Goal: Task Accomplishment & Management: Manage account settings

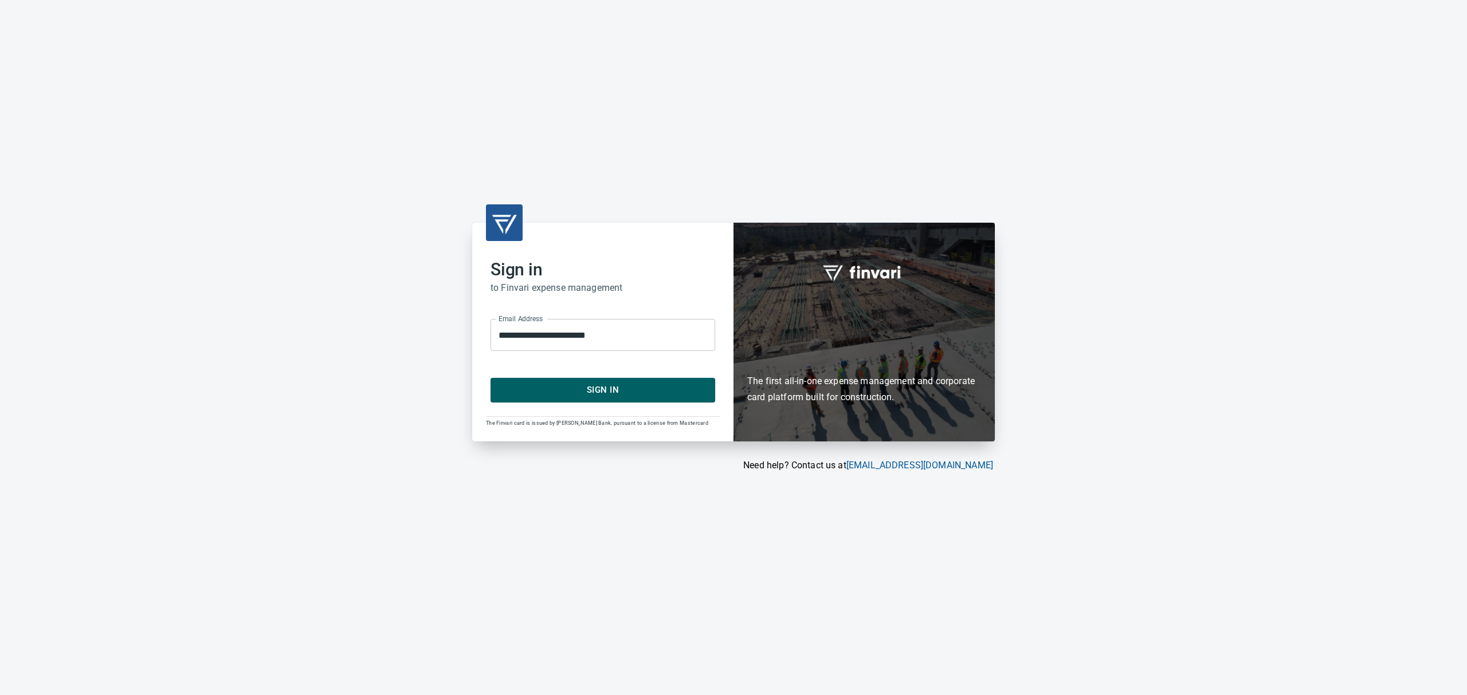
click at [562, 390] on span "Sign In" at bounding box center [602, 390] width 199 height 15
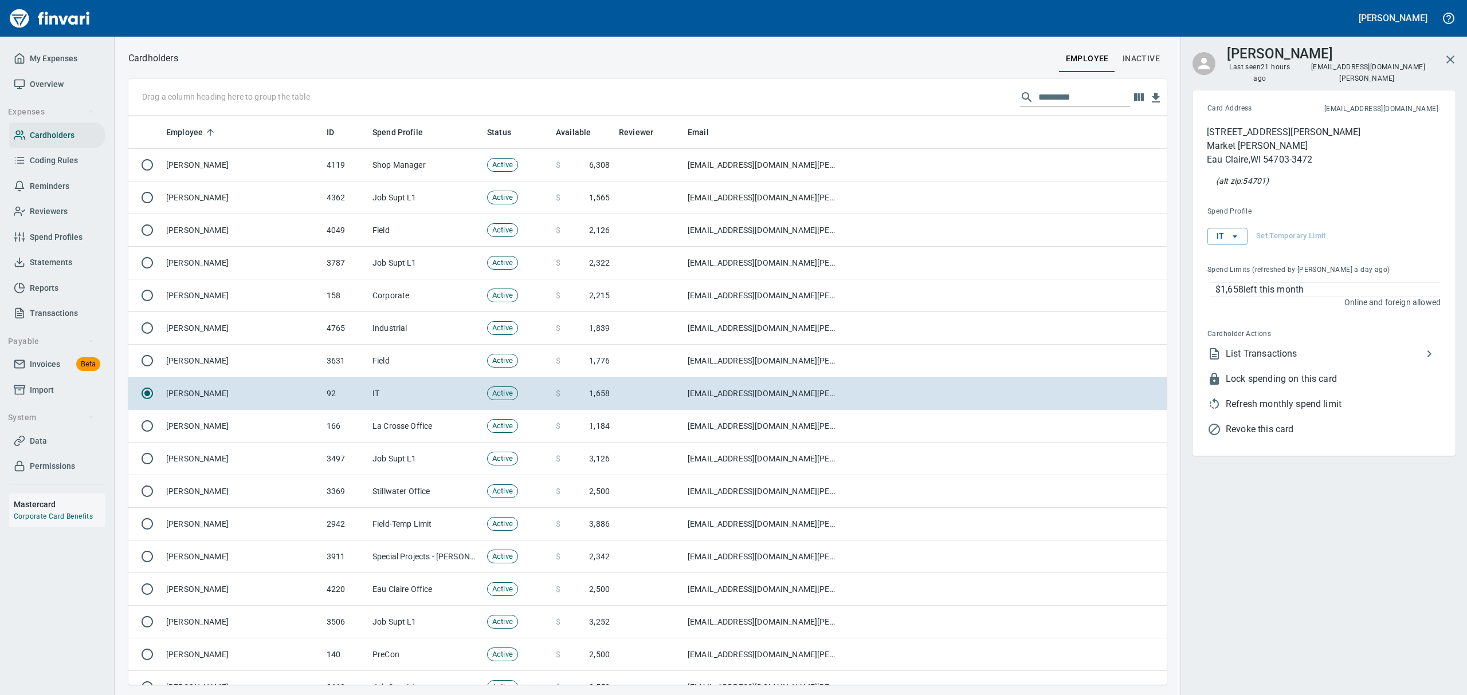
scroll to position [557, 1012]
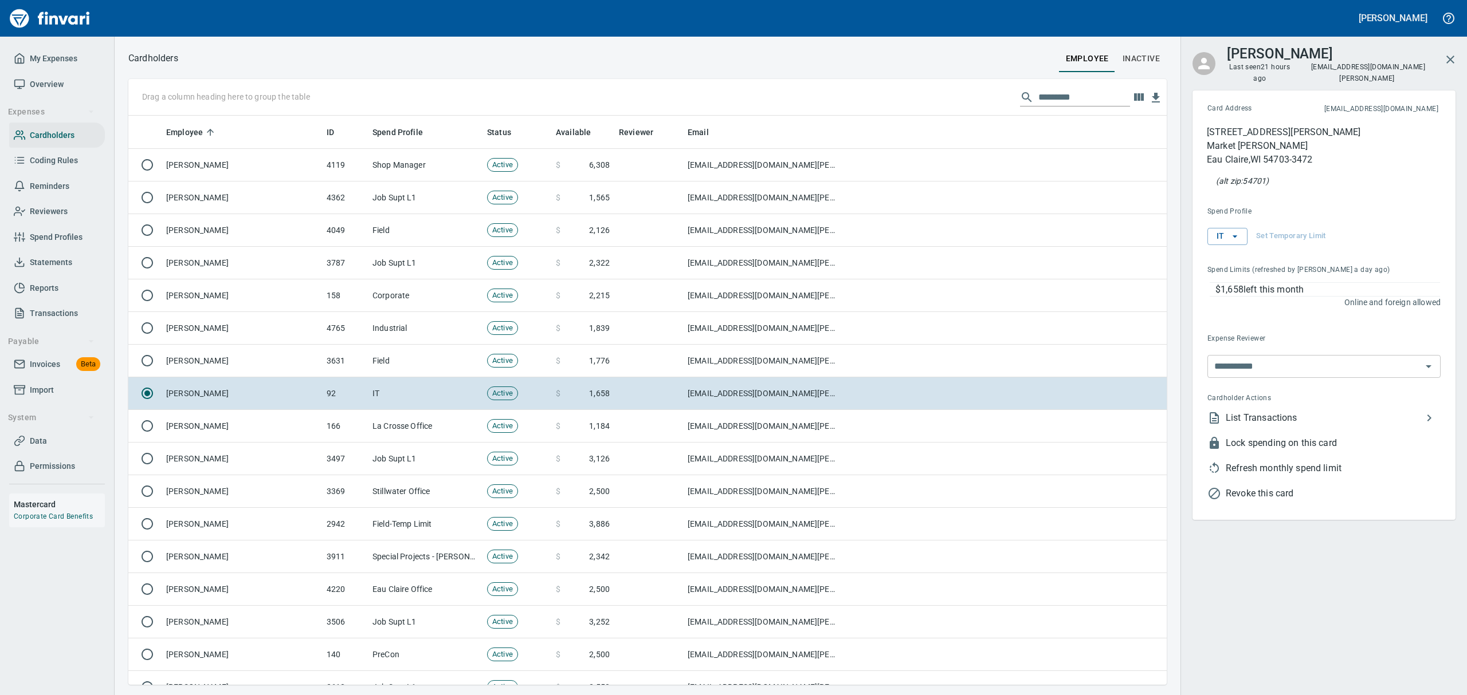
click at [33, 81] on span "Overview" at bounding box center [47, 84] width 34 height 14
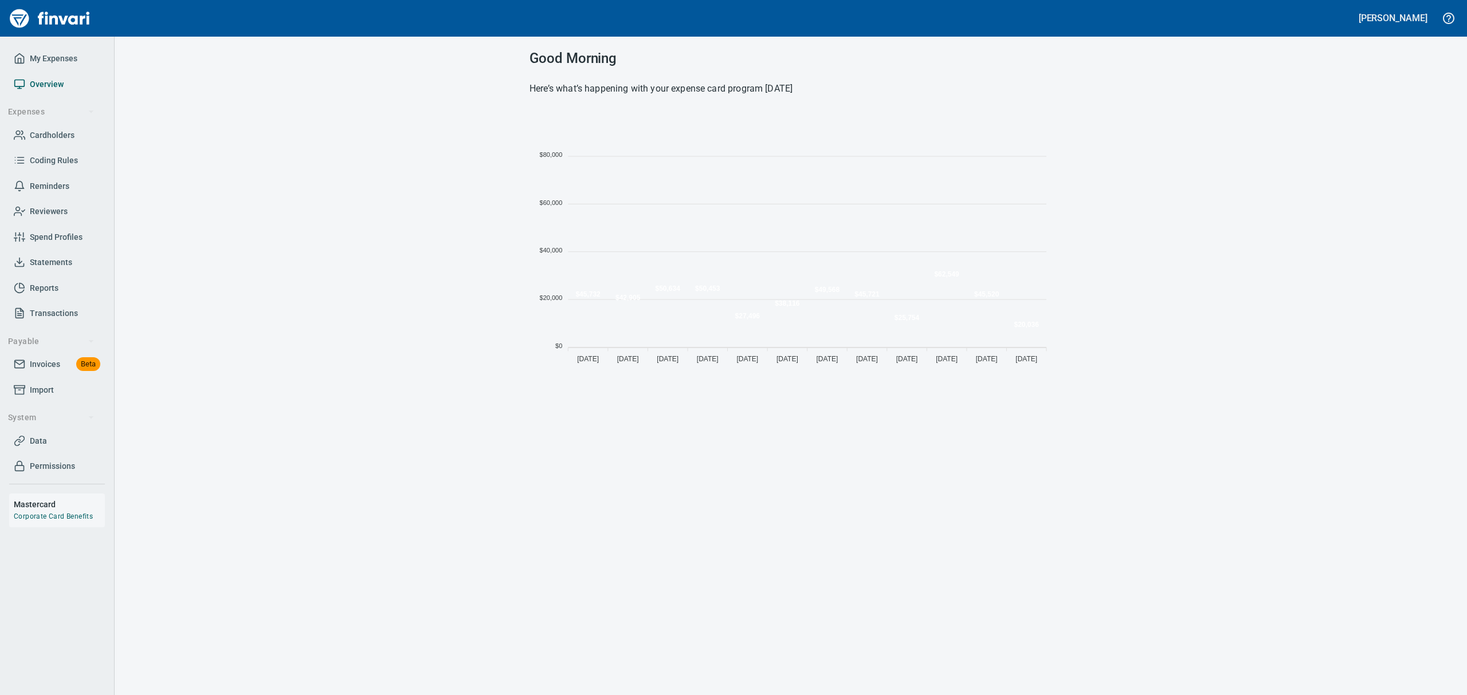
scroll to position [253, 509]
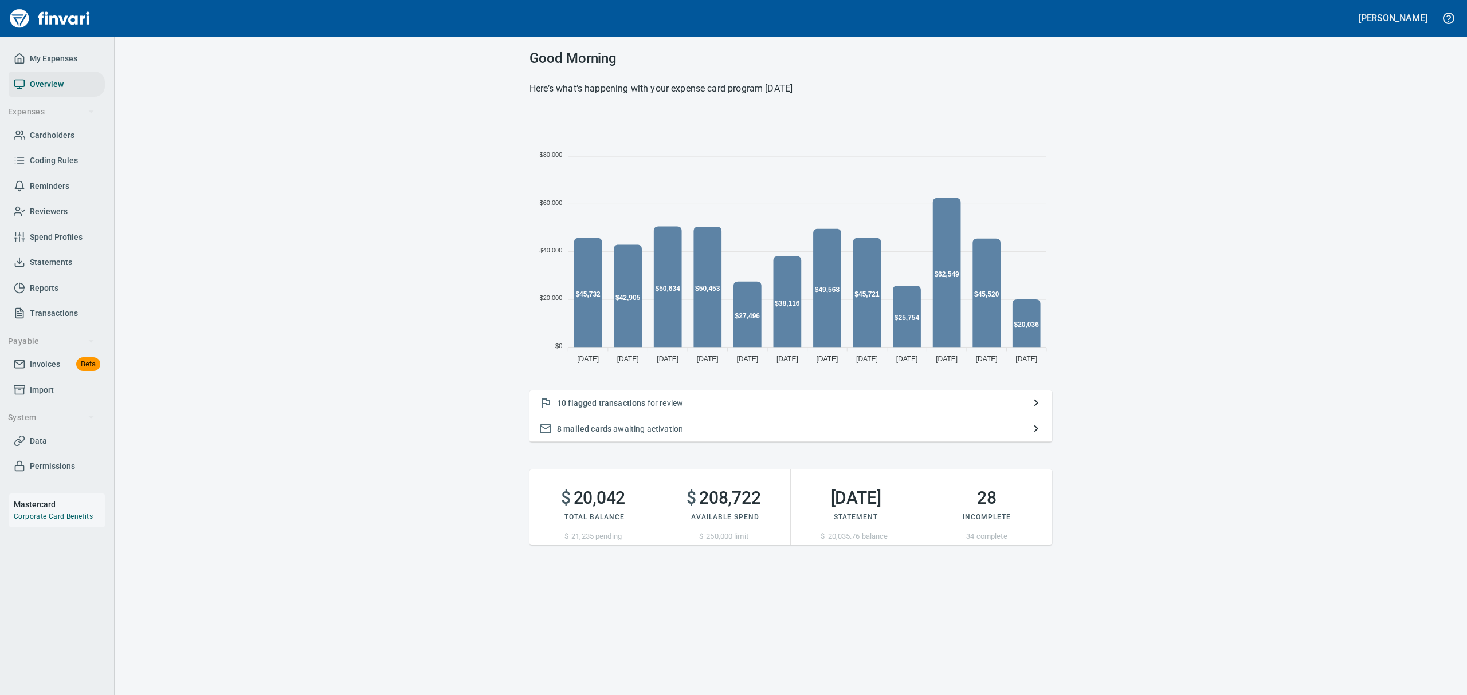
click at [603, 402] on span "flagged transactions" at bounding box center [606, 403] width 77 height 9
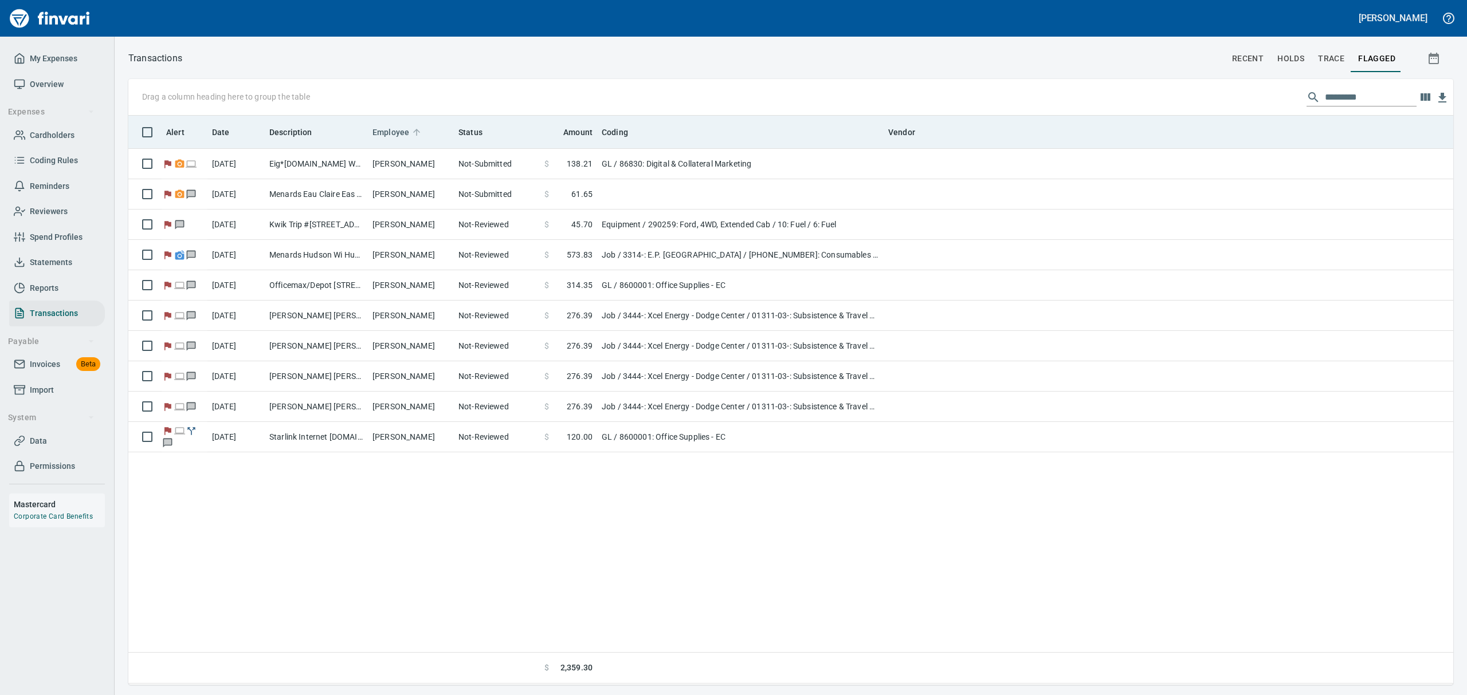
scroll to position [557, 1311]
click at [379, 131] on span "Employee" at bounding box center [390, 132] width 37 height 14
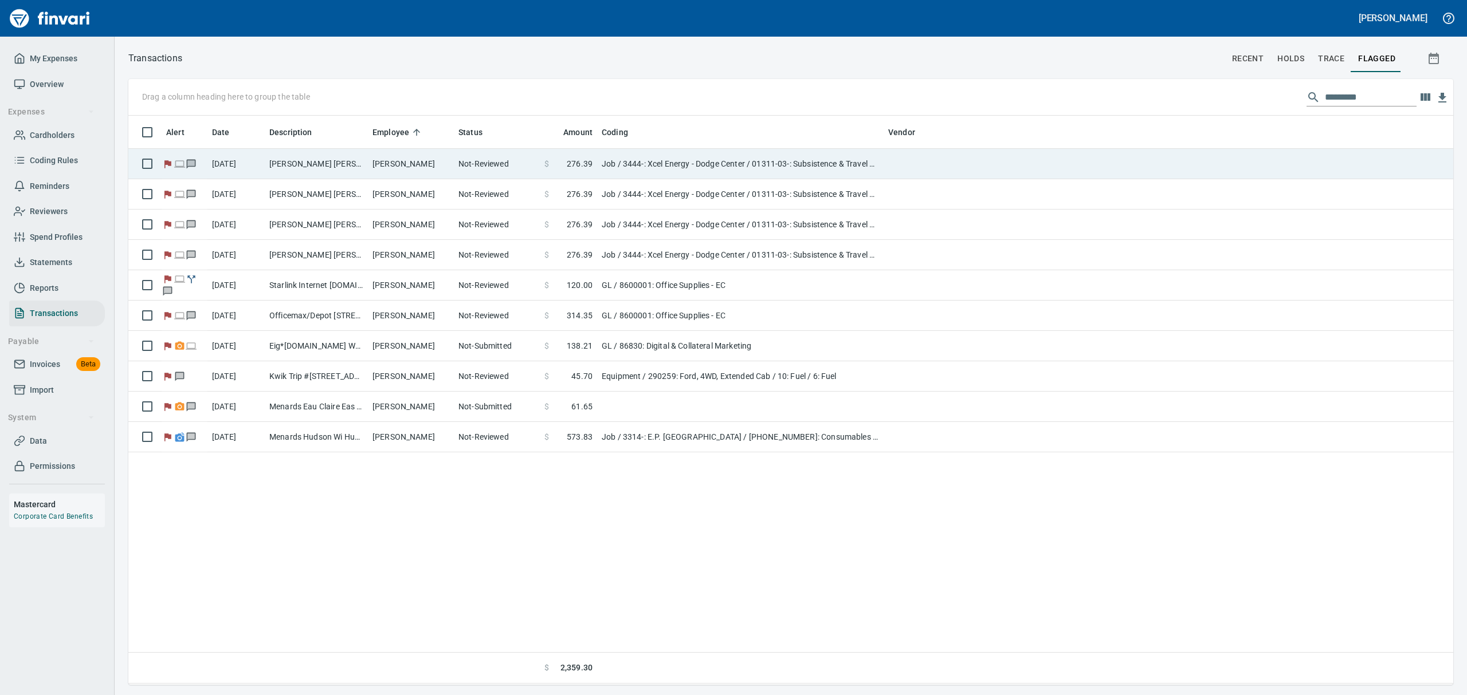
click at [368, 157] on td "Graham Lovelien" at bounding box center [411, 164] width 86 height 30
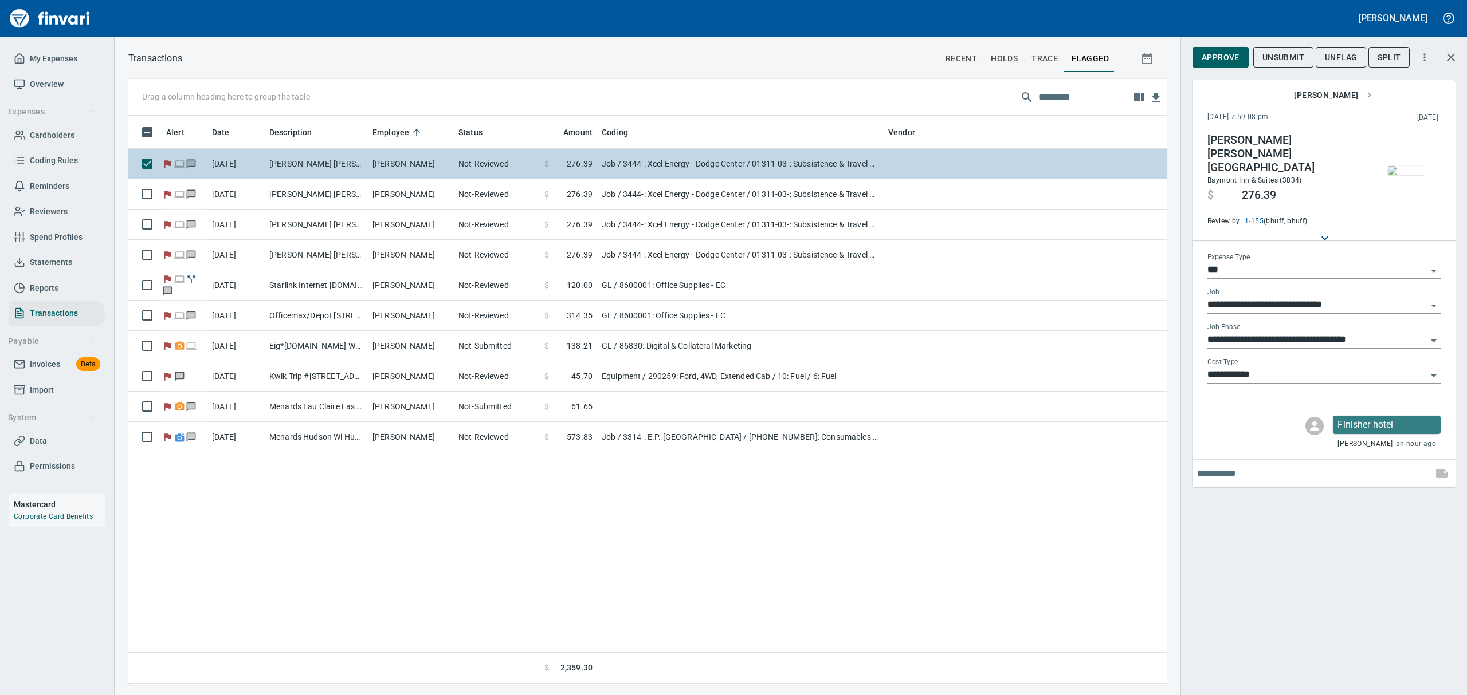
scroll to position [557, 1025]
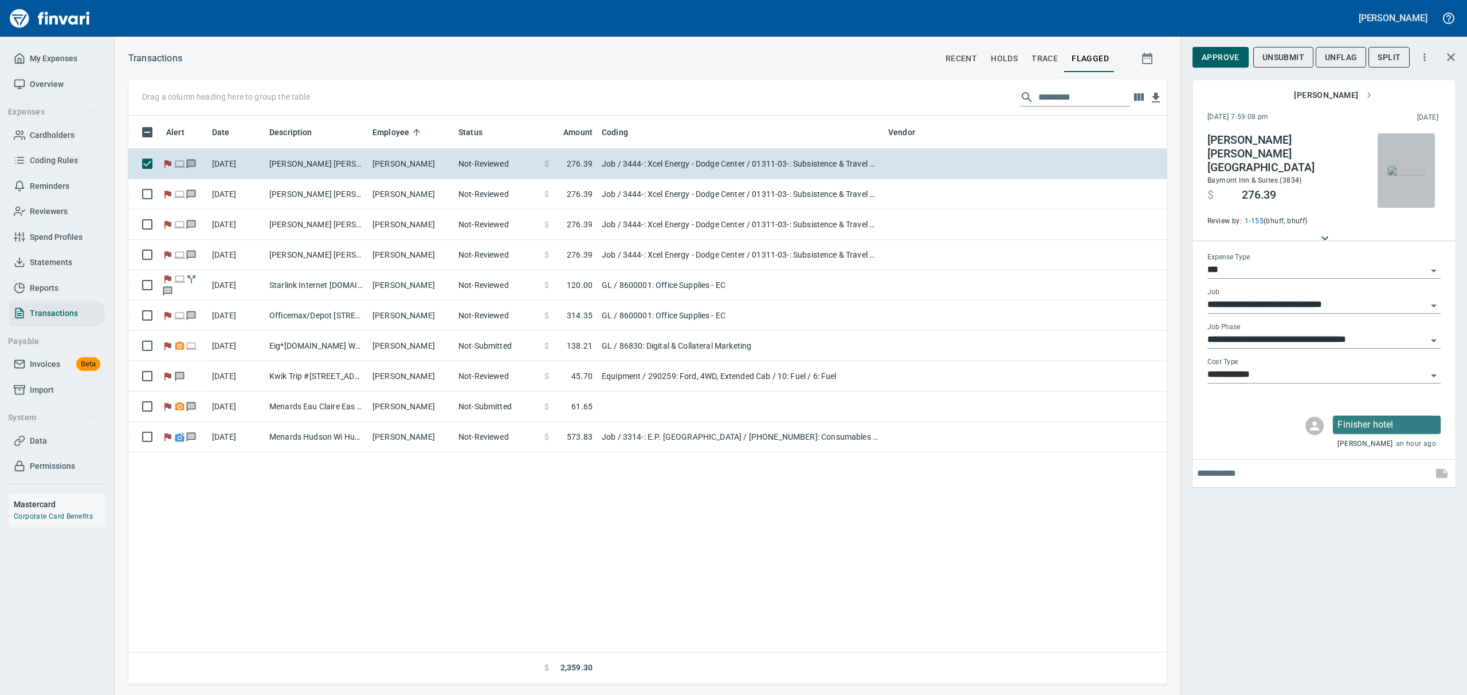
click at [1396, 175] on img "button" at bounding box center [1405, 170] width 37 height 9
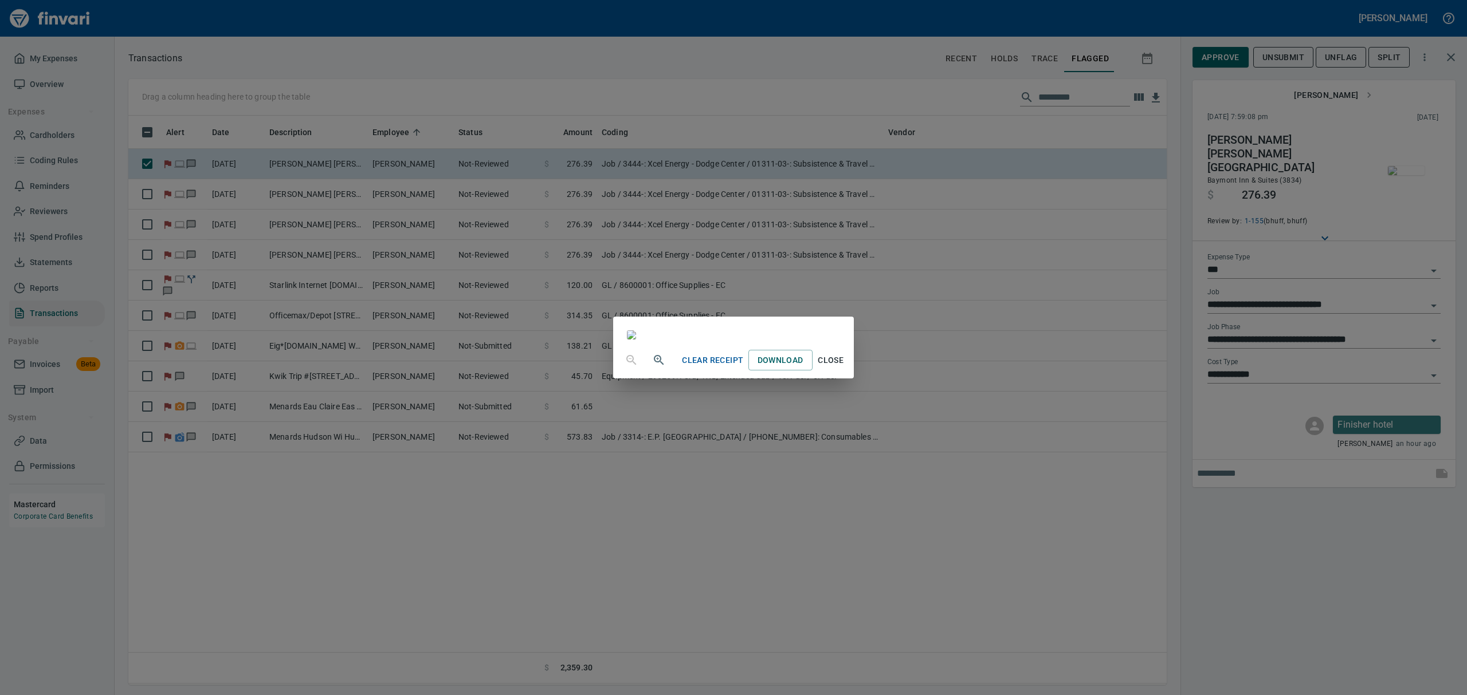
click at [844, 368] on span "Close" at bounding box center [830, 360] width 27 height 14
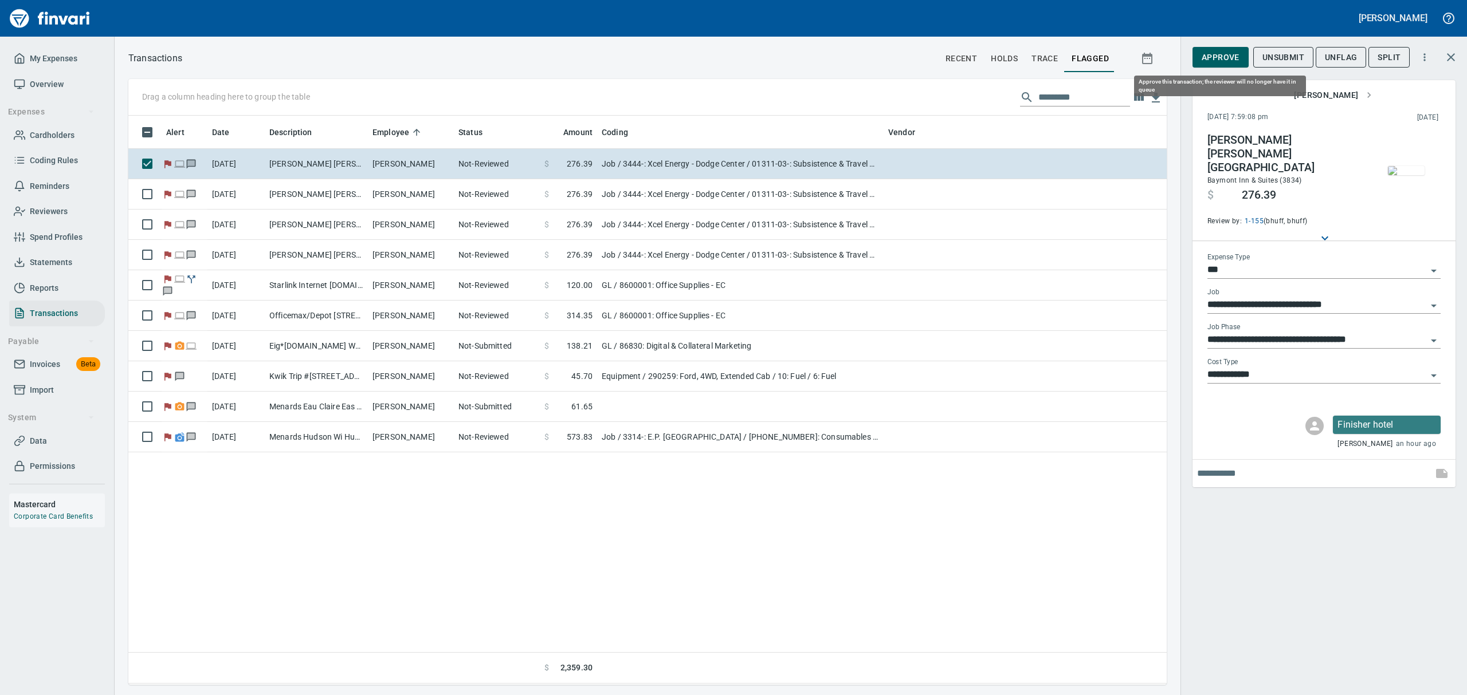
click at [1220, 58] on span "Approve" at bounding box center [1220, 57] width 38 height 14
click at [1325, 53] on span "UnFlag" at bounding box center [1331, 57] width 32 height 14
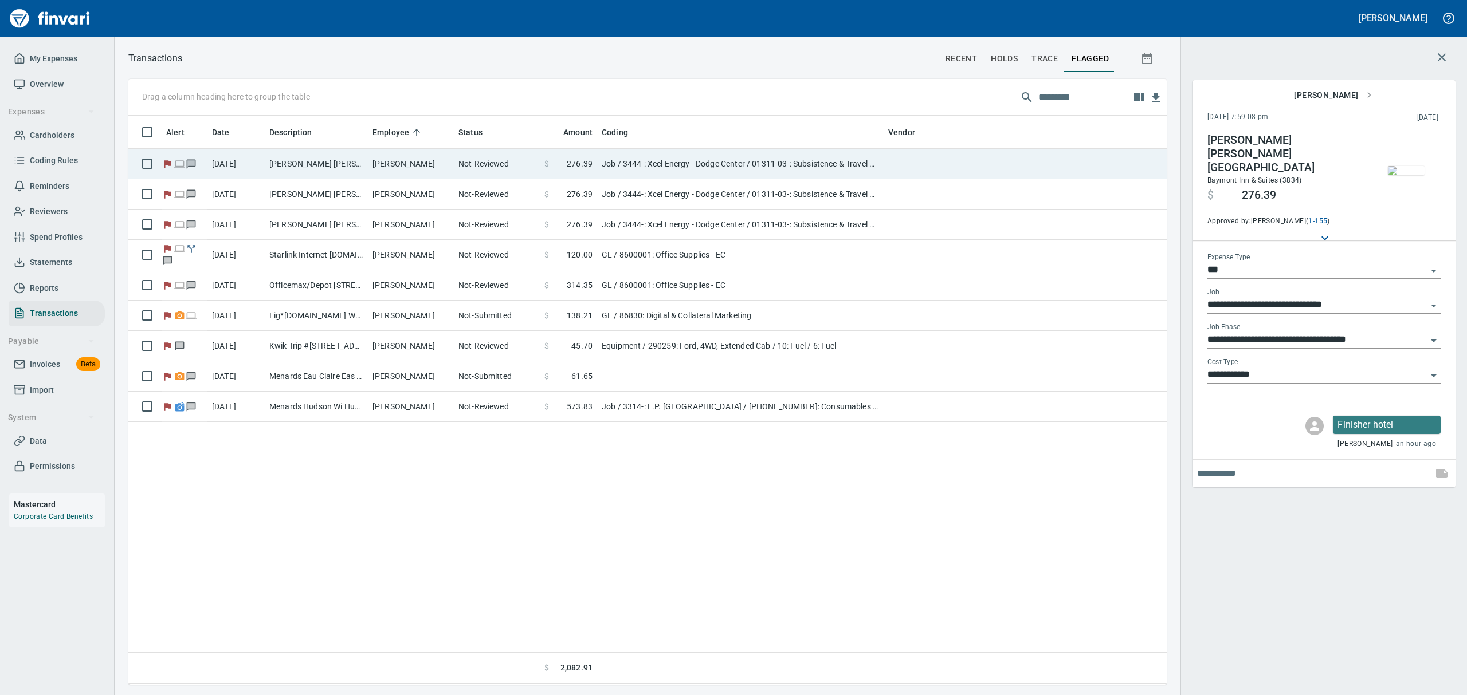
click at [386, 163] on td "Graham Lovelien" at bounding box center [411, 164] width 86 height 30
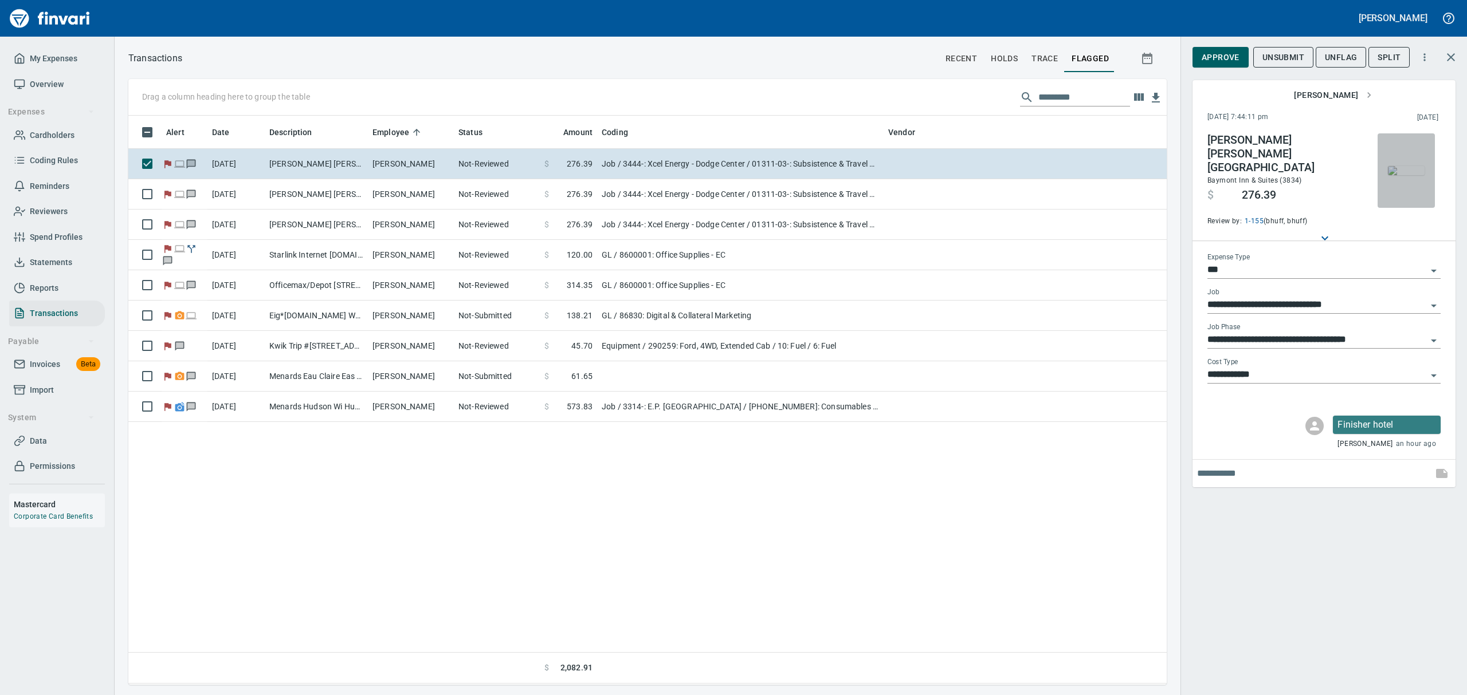
click at [1412, 175] on img "button" at bounding box center [1405, 170] width 37 height 9
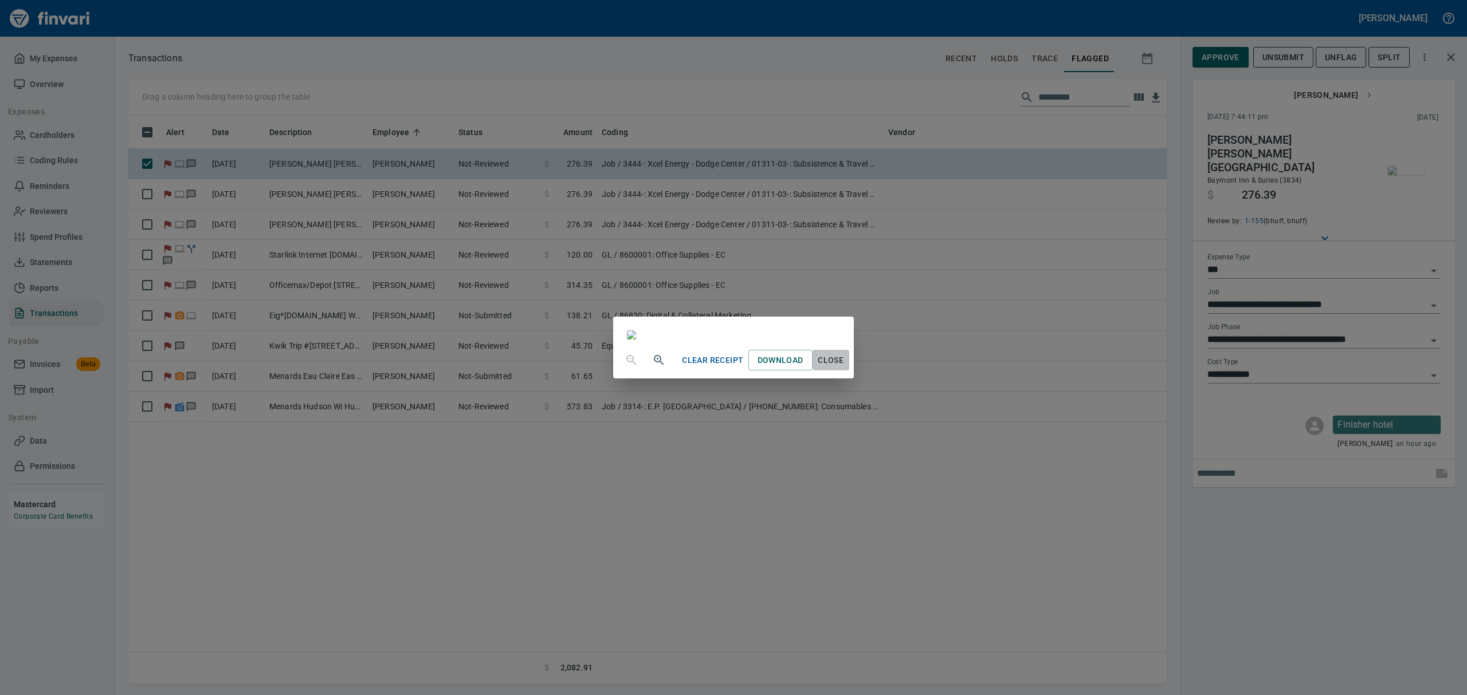
click at [844, 368] on span "Close" at bounding box center [830, 360] width 27 height 14
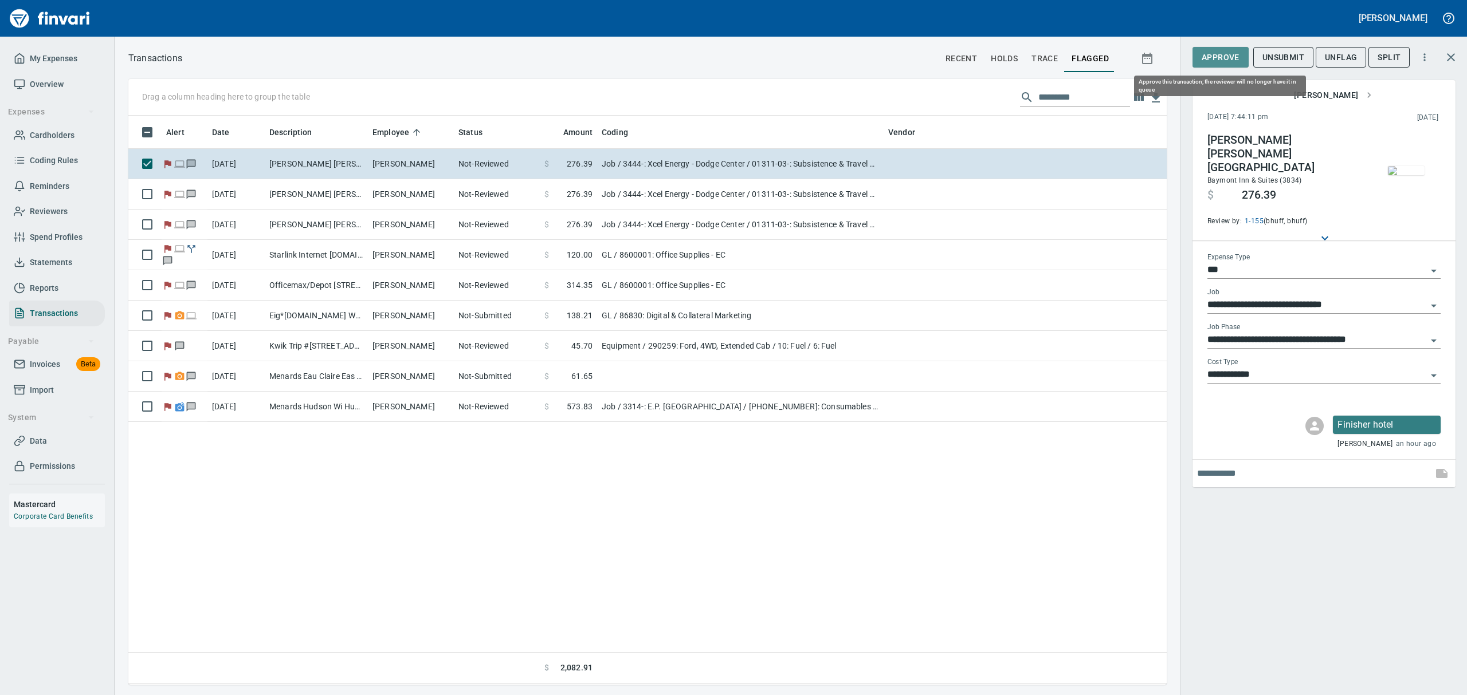
click at [1213, 55] on span "Approve" at bounding box center [1220, 57] width 38 height 14
click at [1337, 54] on span "UnFlag" at bounding box center [1331, 57] width 32 height 14
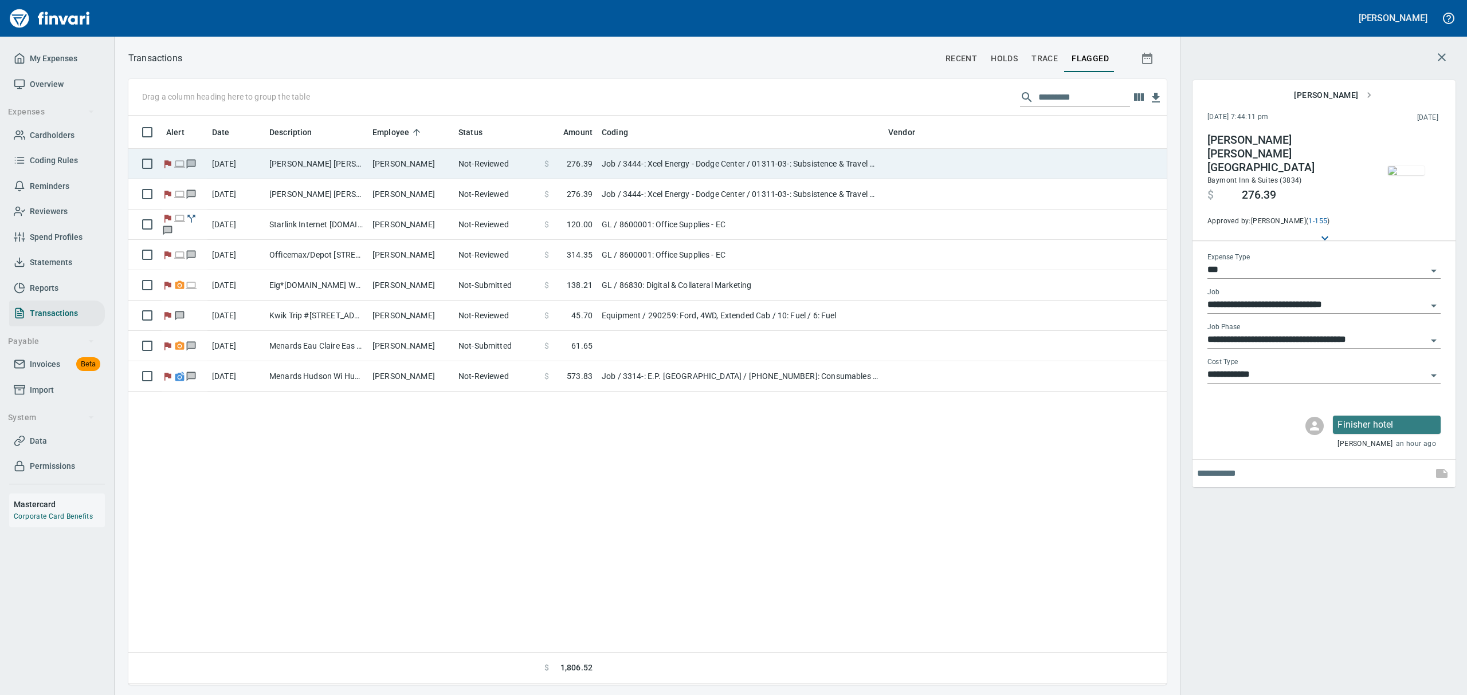
click at [434, 156] on td "Graham Lovelien" at bounding box center [411, 164] width 86 height 30
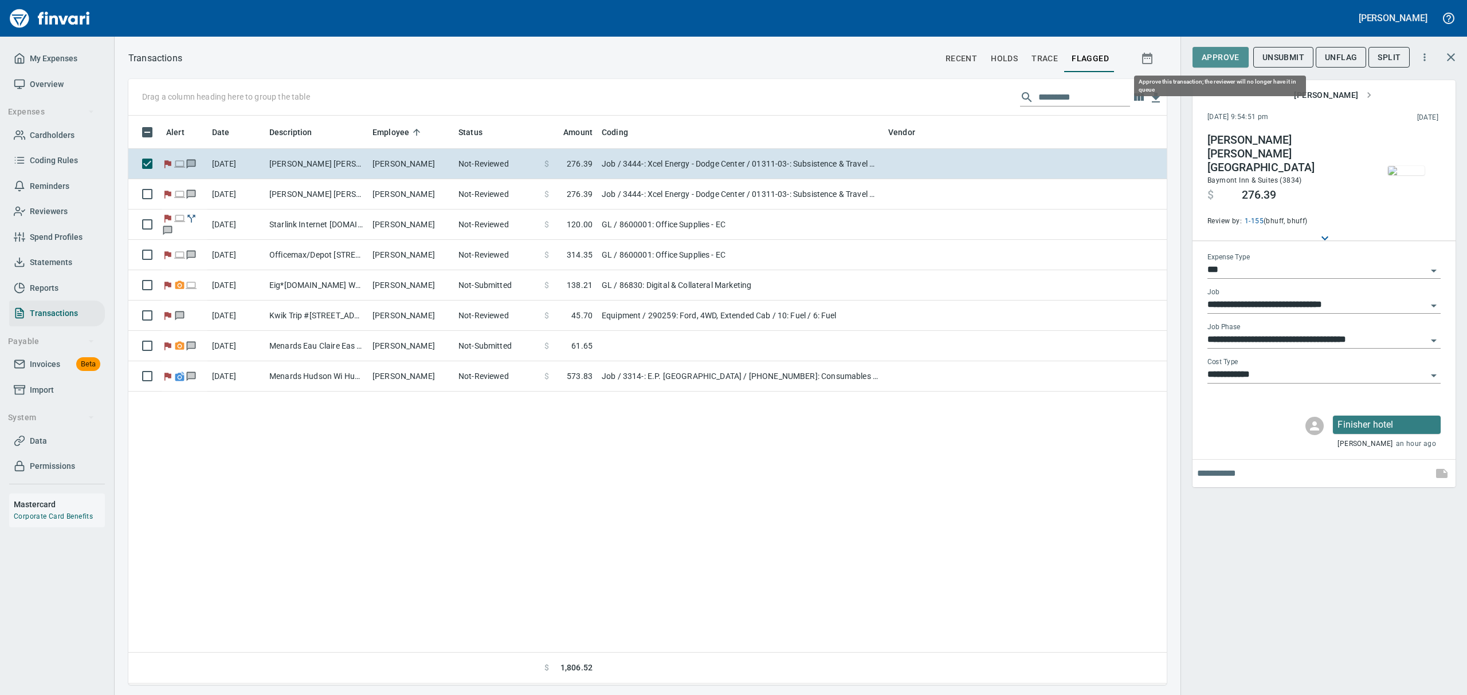
click at [1214, 56] on span "Approve" at bounding box center [1220, 57] width 38 height 14
click at [1325, 62] on span "UnFlag" at bounding box center [1331, 57] width 32 height 14
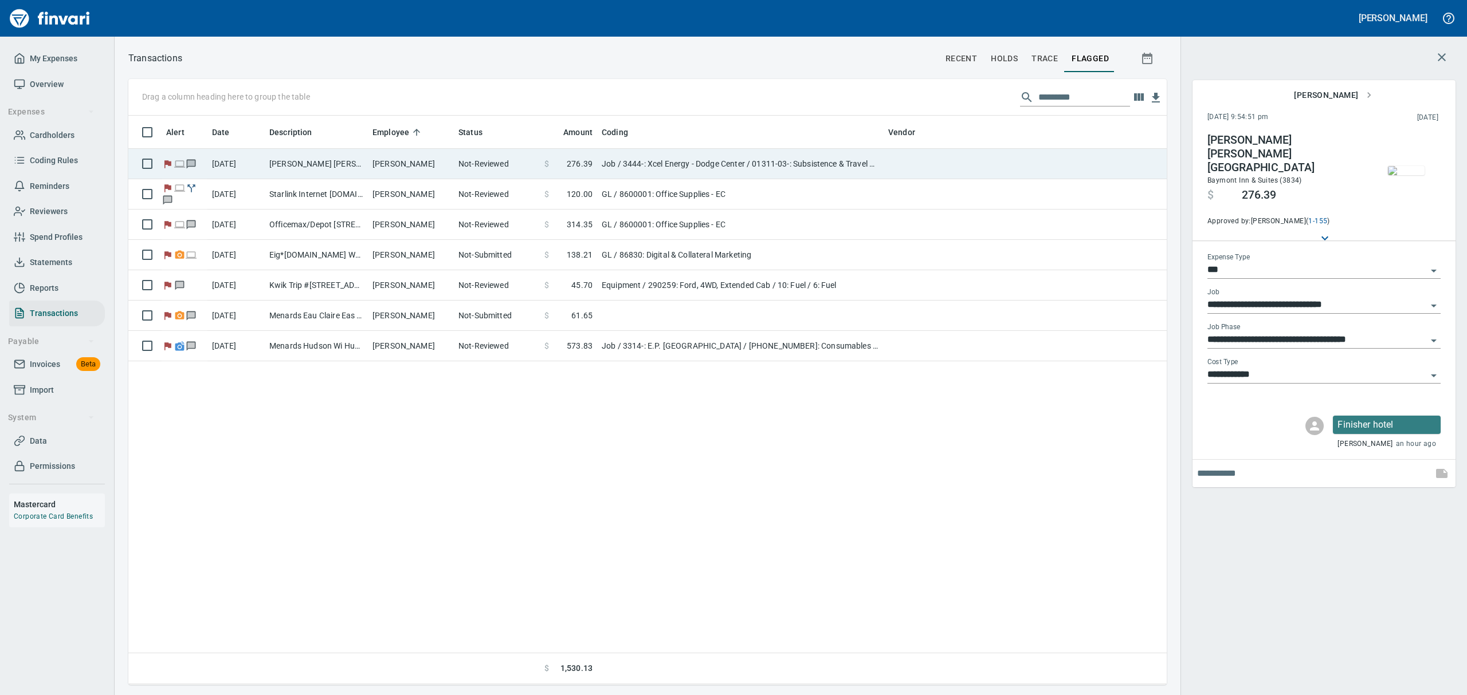
click at [336, 162] on td "Baymont Kasson Kasson MN" at bounding box center [316, 164] width 103 height 30
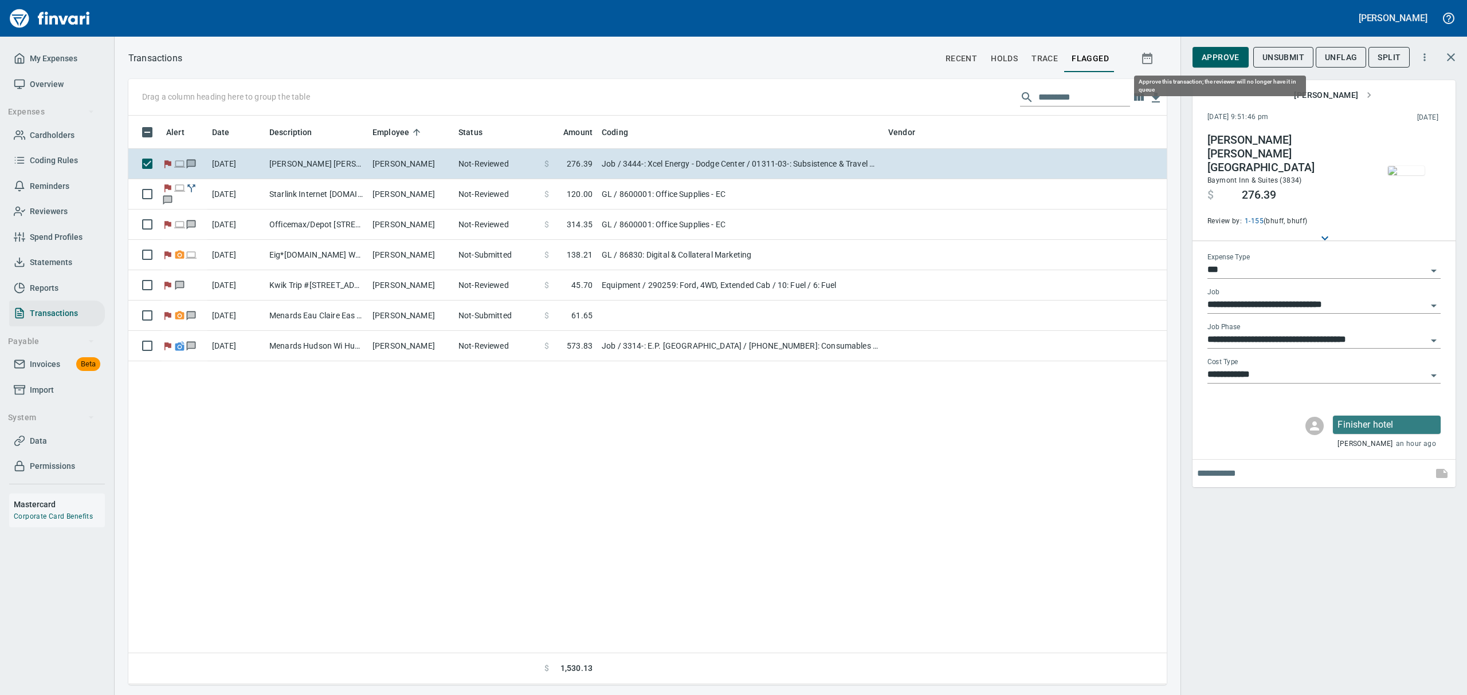
click at [1218, 53] on span "Approve" at bounding box center [1220, 57] width 38 height 14
drag, startPoint x: 1335, startPoint y: 53, endPoint x: 1328, endPoint y: 53, distance: 6.9
click at [1330, 53] on span "UnFlag" at bounding box center [1331, 57] width 32 height 14
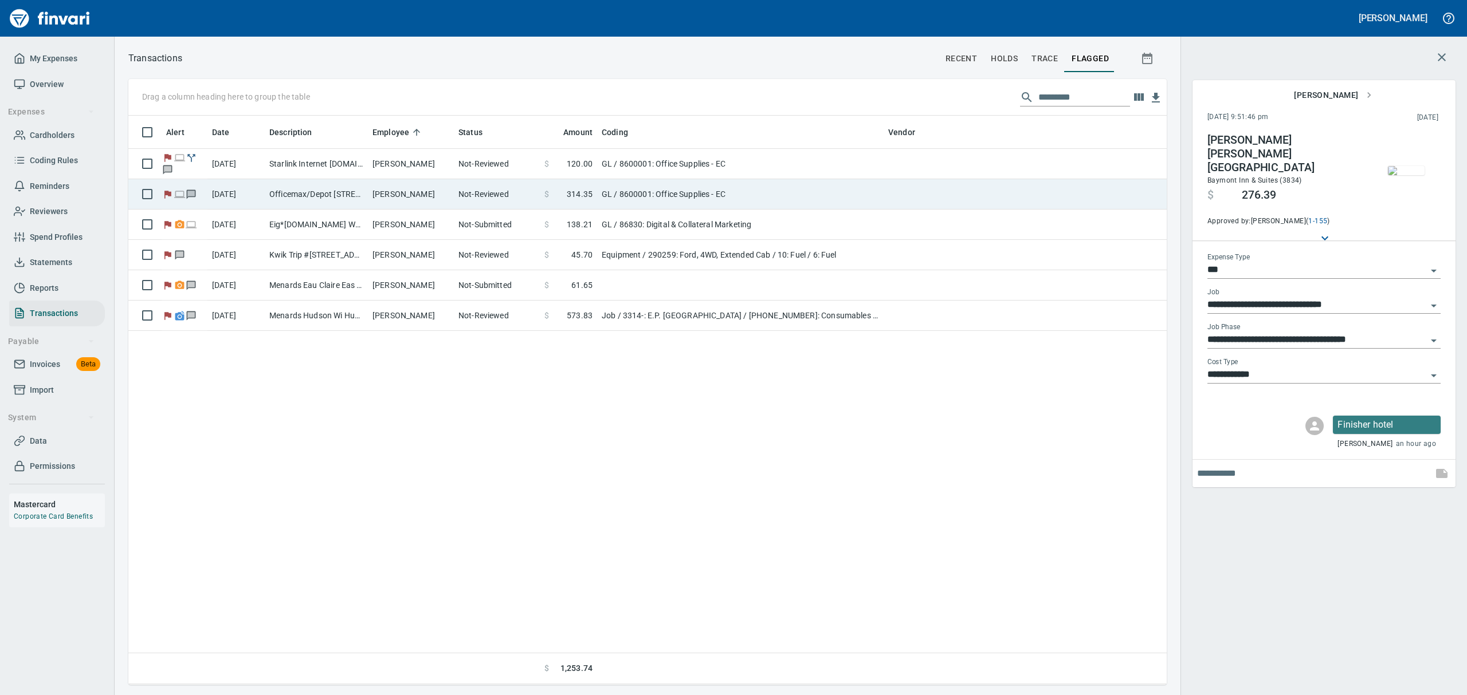
click at [343, 202] on td "Officemax/Depot 6348 Eau Claire WI" at bounding box center [316, 194] width 103 height 30
type input "**"
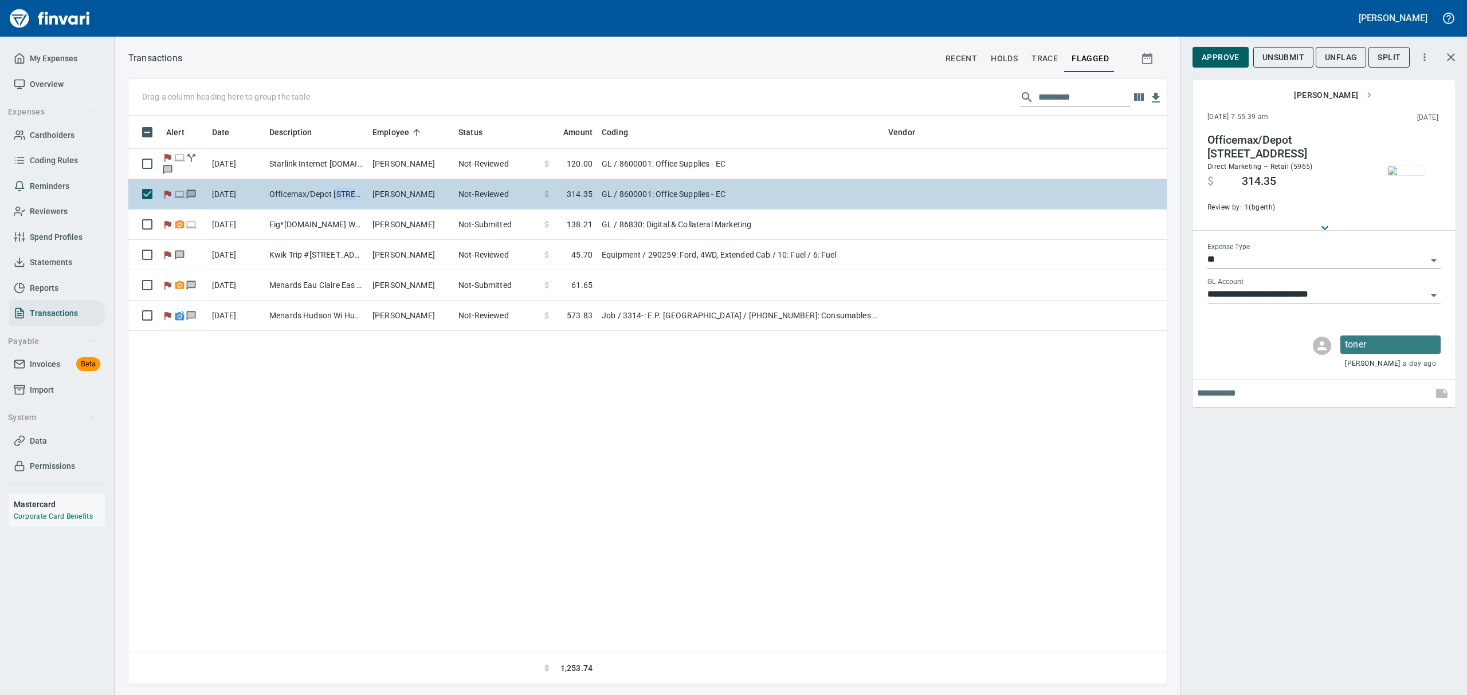
click at [343, 202] on td "Officemax/Depot 6348 Eau Claire WI" at bounding box center [316, 194] width 103 height 30
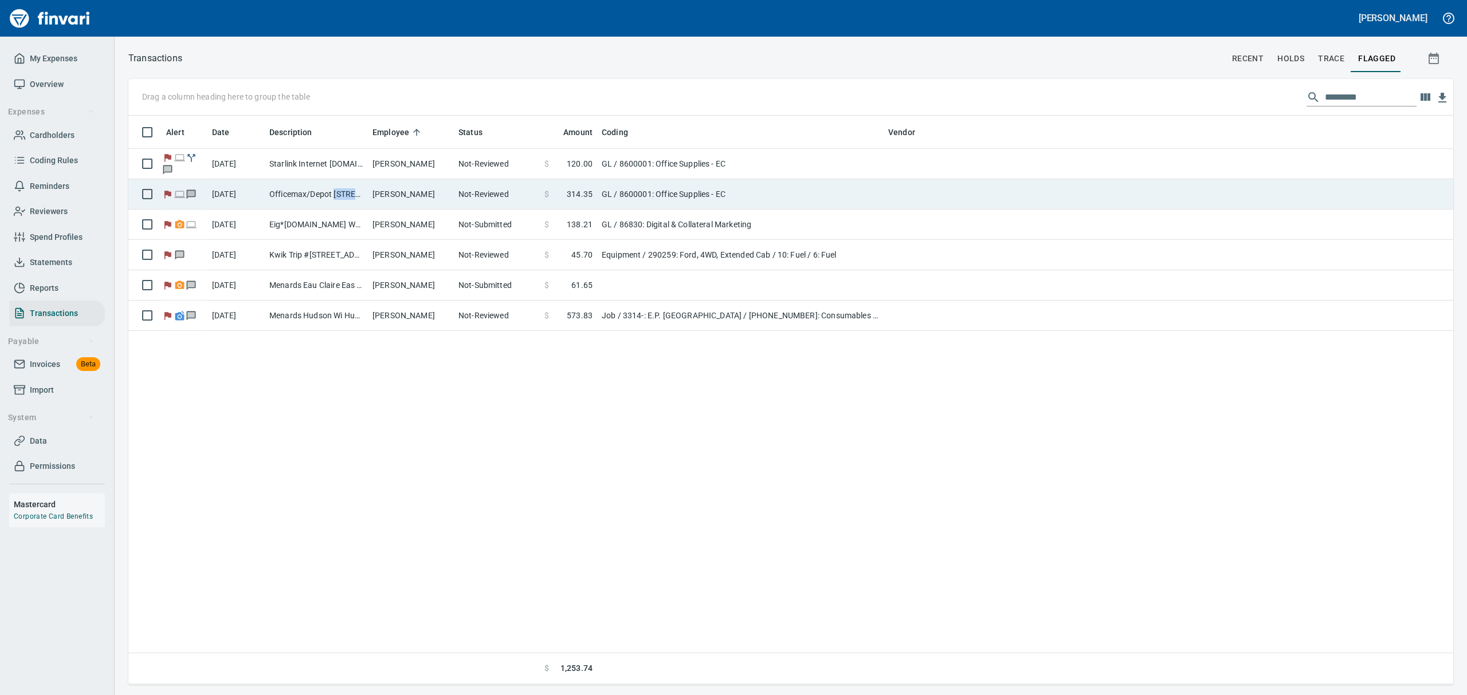
scroll to position [1, 1]
click at [343, 202] on td "Officemax/Depot 6348 Eau Claire WI" at bounding box center [316, 194] width 103 height 30
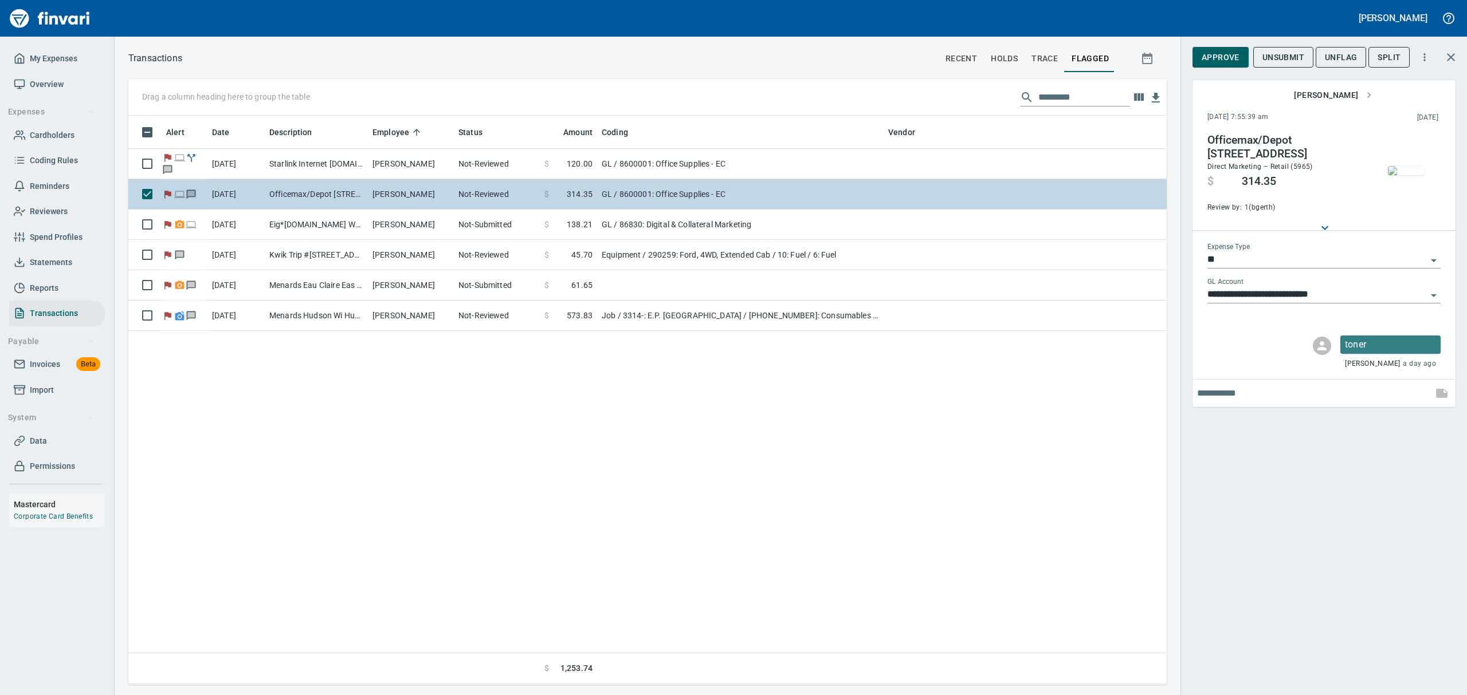
scroll to position [557, 1025]
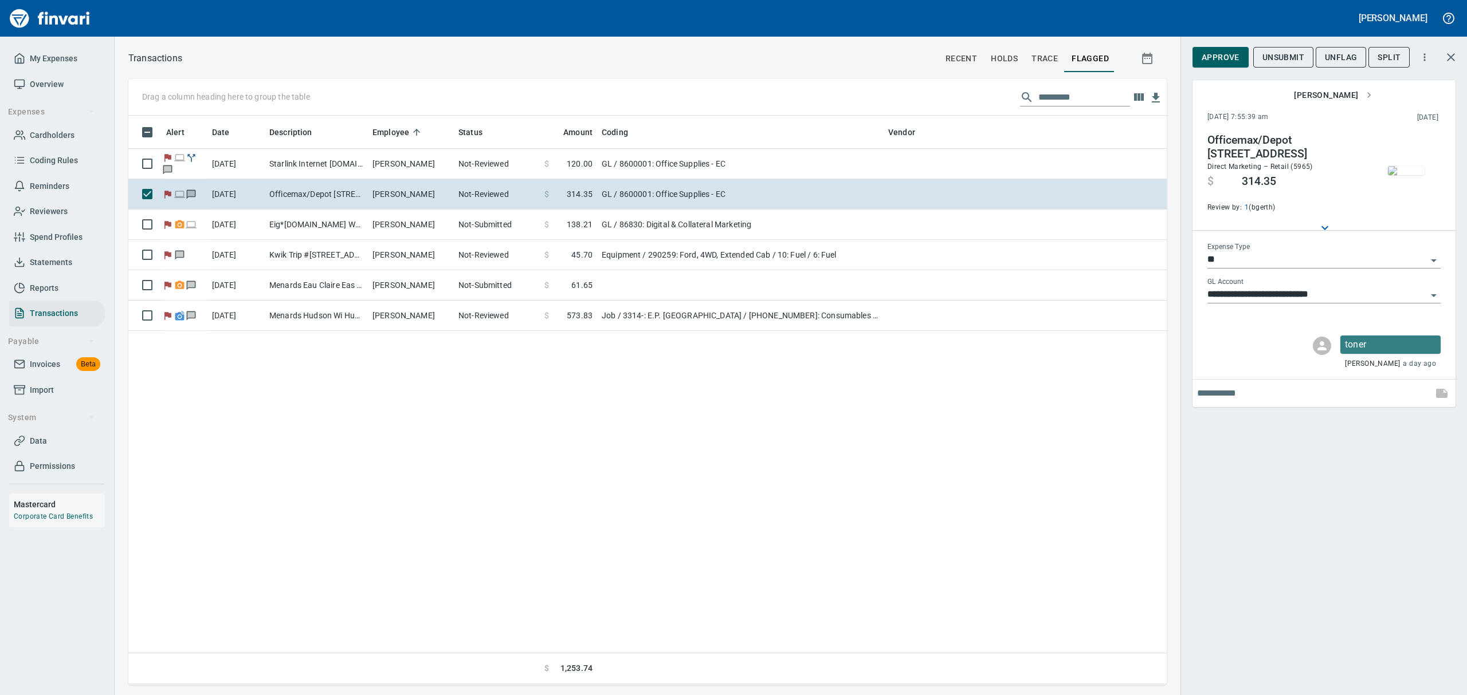
click at [1409, 172] on img "button" at bounding box center [1405, 170] width 37 height 9
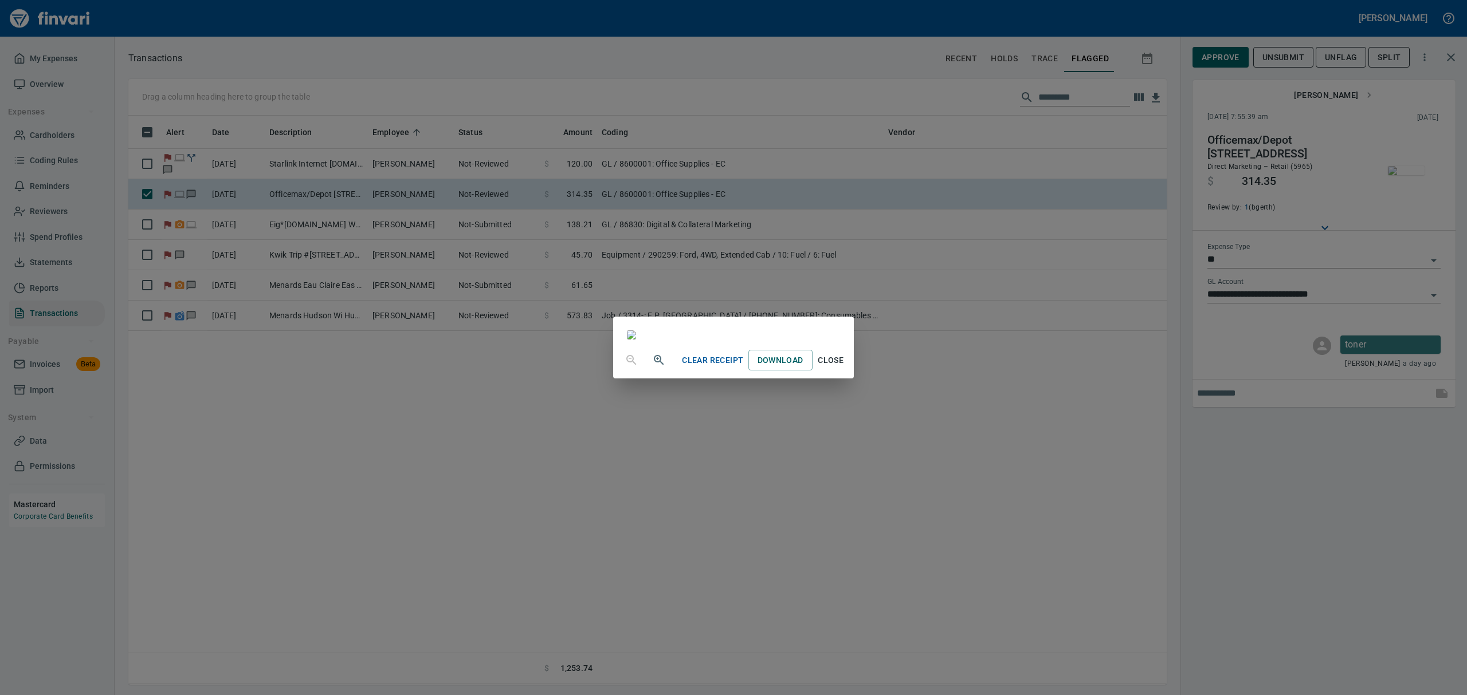
click at [844, 368] on span "Close" at bounding box center [830, 360] width 27 height 14
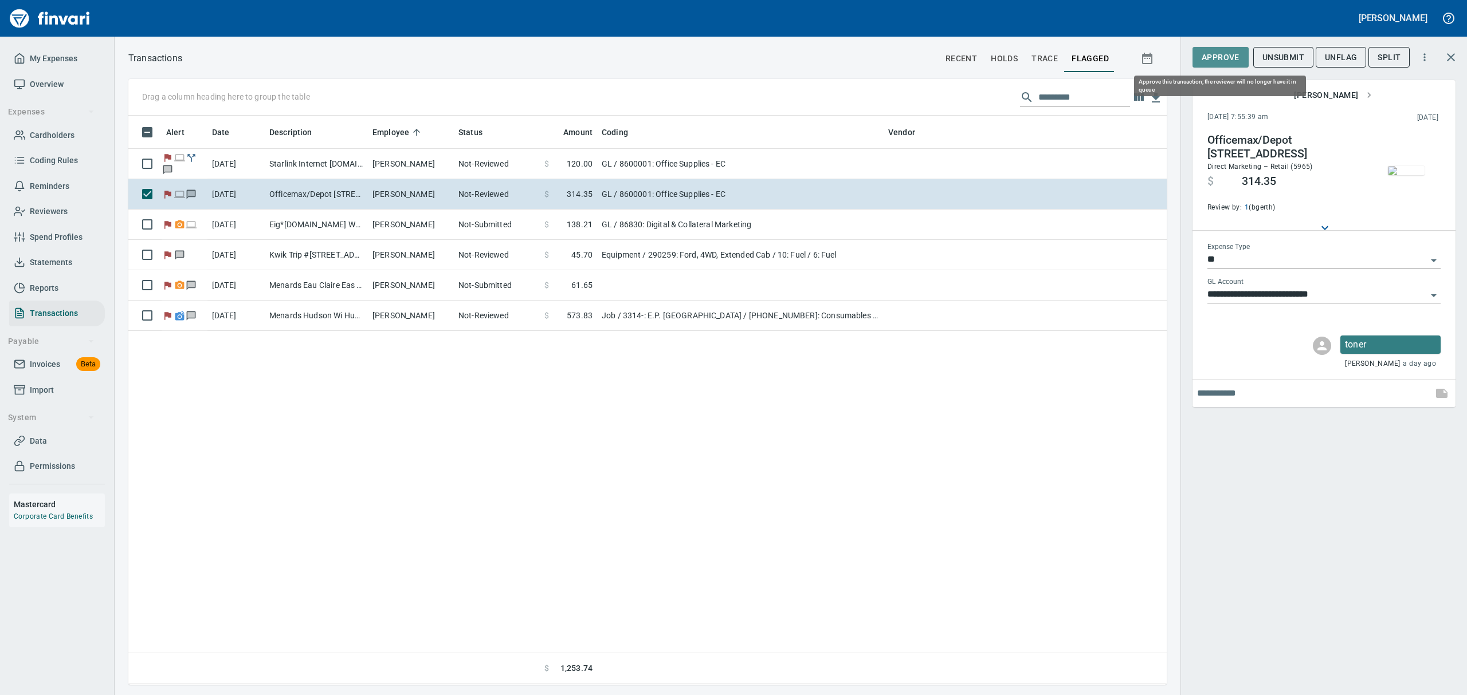
click at [1214, 58] on span "Approve" at bounding box center [1220, 57] width 38 height 14
click at [1329, 54] on span "UnFlag" at bounding box center [1331, 57] width 32 height 14
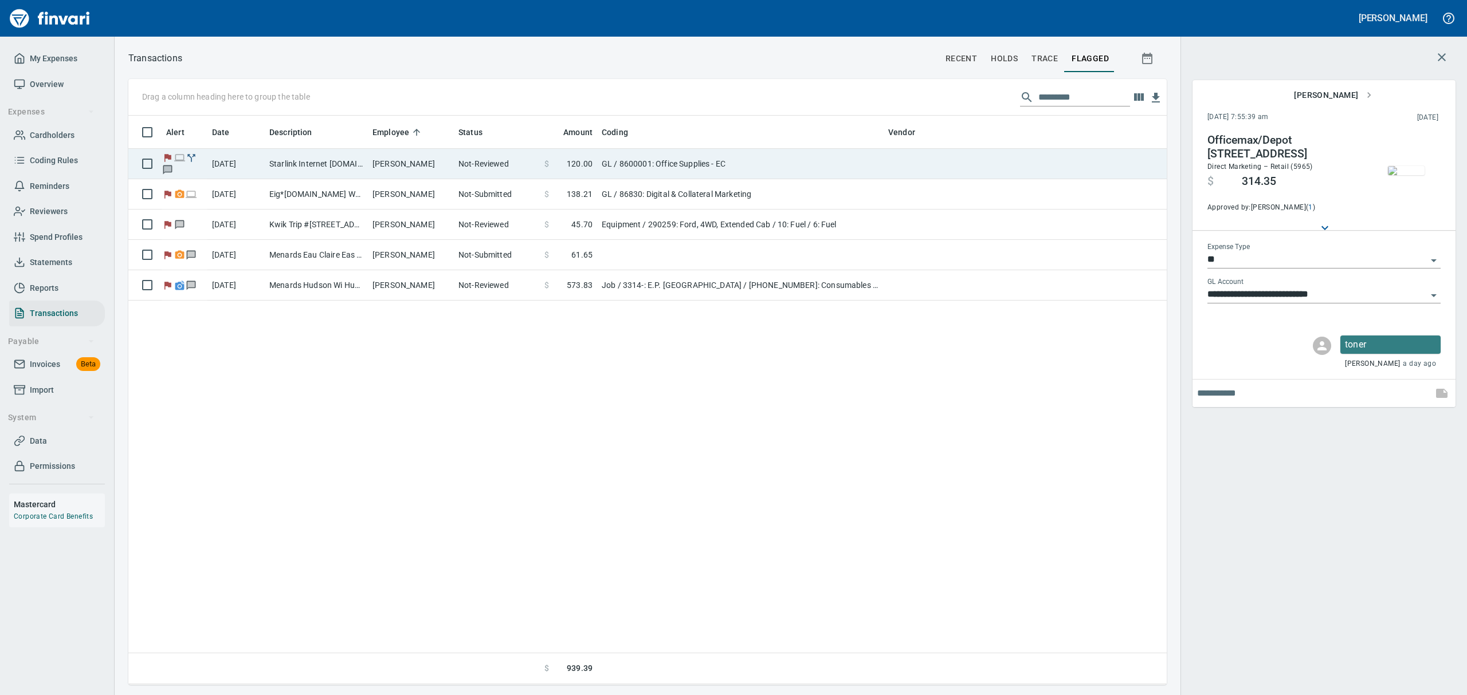
click at [289, 158] on td "Starlink Internet starlink.com CA - starlink" at bounding box center [316, 164] width 103 height 30
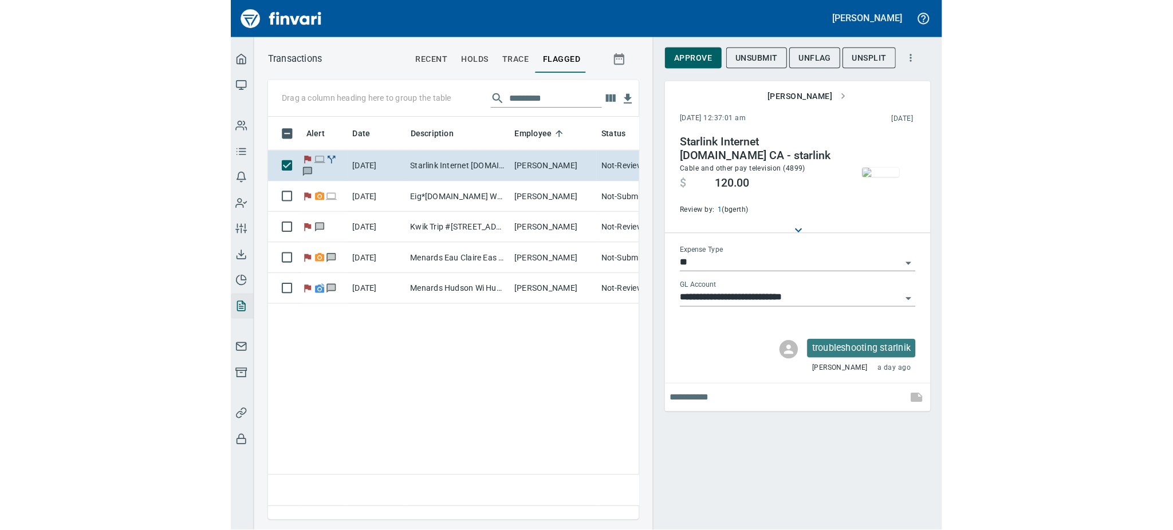
scroll to position [379, 732]
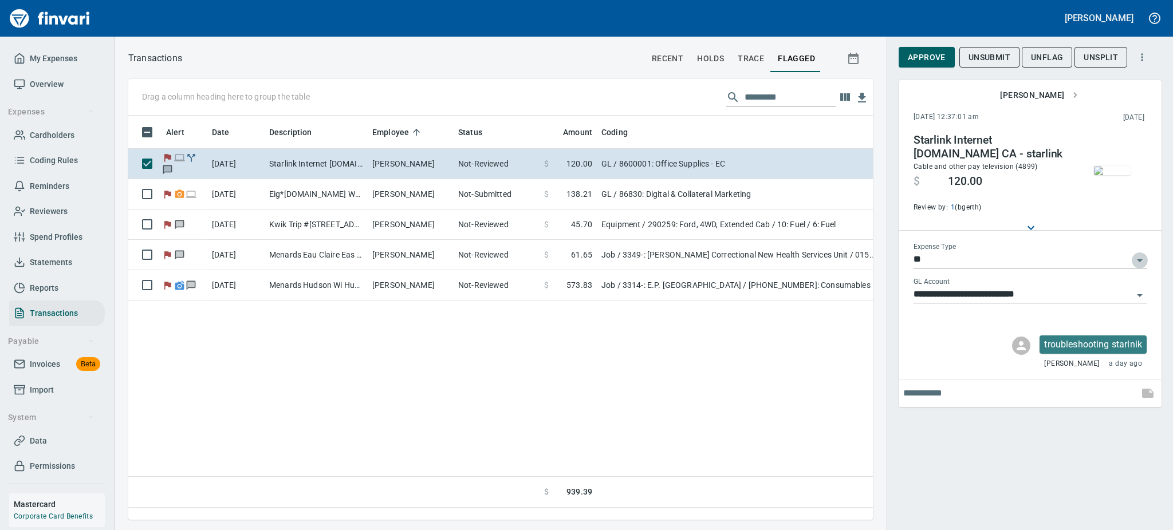
click at [1137, 256] on icon "Open" at bounding box center [1140, 261] width 14 height 14
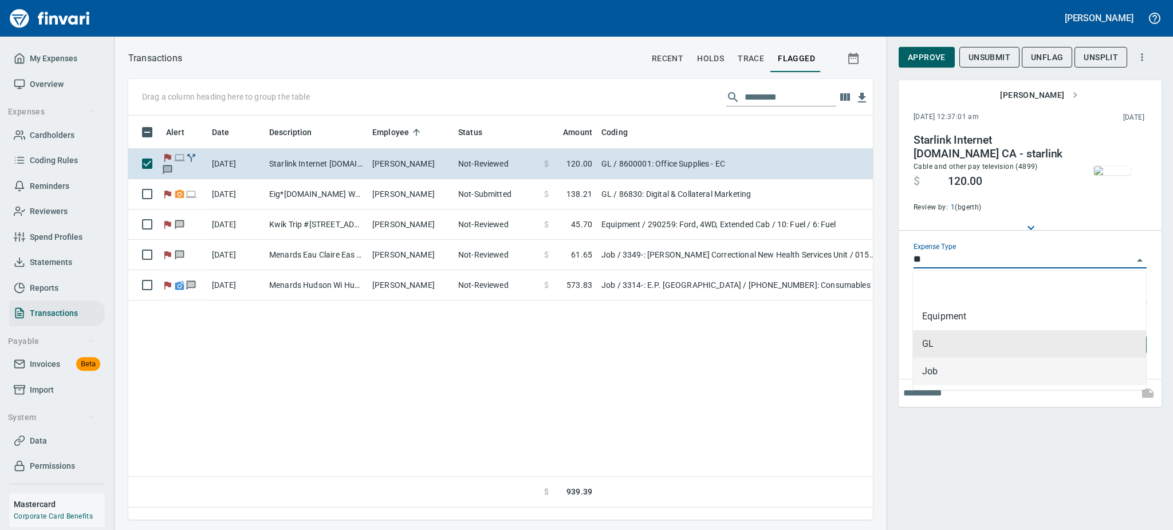
click at [941, 374] on li "Job" at bounding box center [1029, 371] width 233 height 27
type input "***"
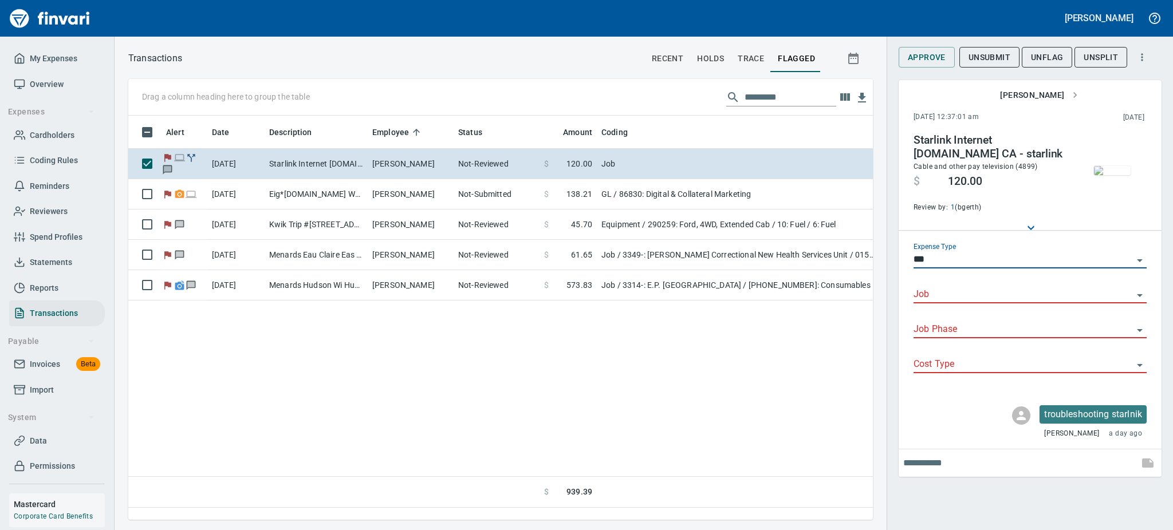
click at [1139, 296] on icon "Open" at bounding box center [1140, 295] width 6 height 3
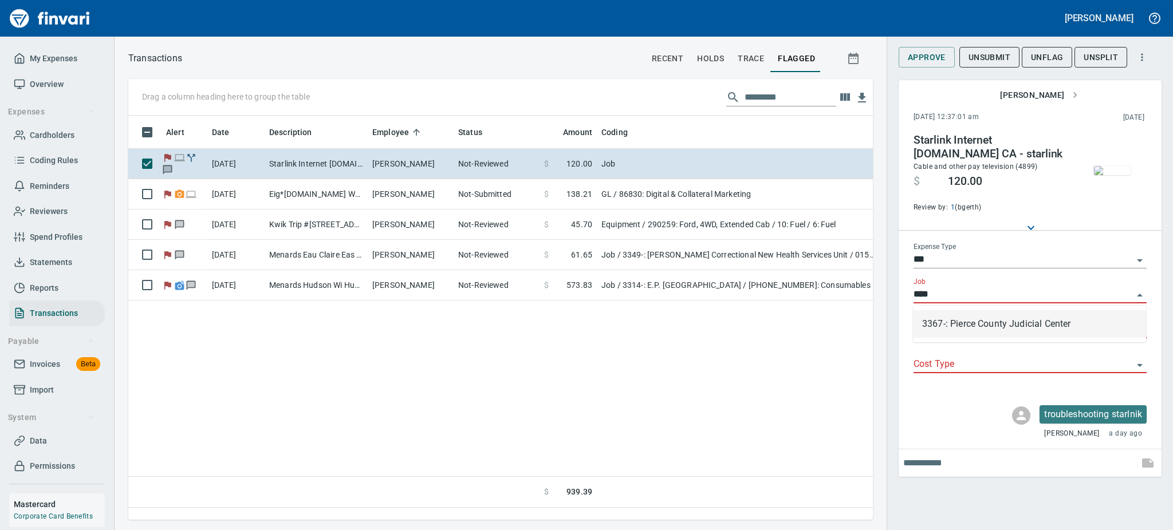
click at [1049, 327] on li "3367-: Pierce County Judicial Center" at bounding box center [1029, 323] width 233 height 27
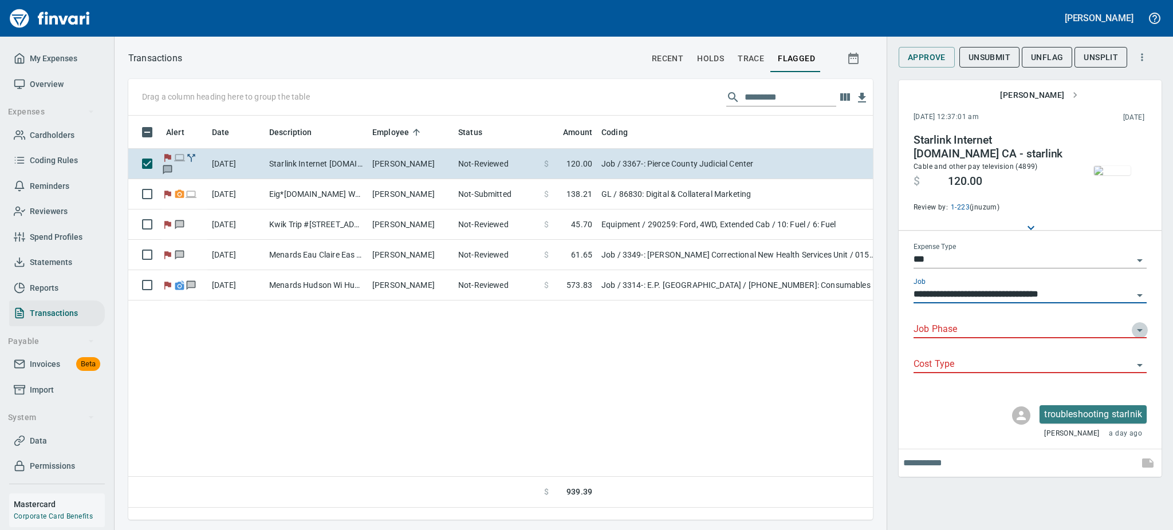
click at [1139, 329] on icon "Open" at bounding box center [1140, 331] width 14 height 14
type input "**********"
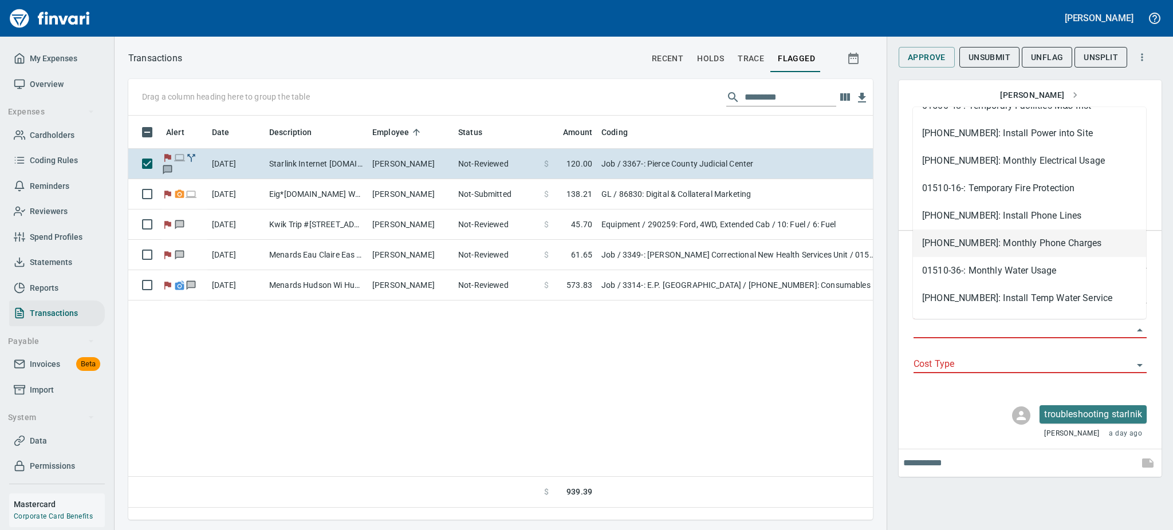
scroll to position [458, 0]
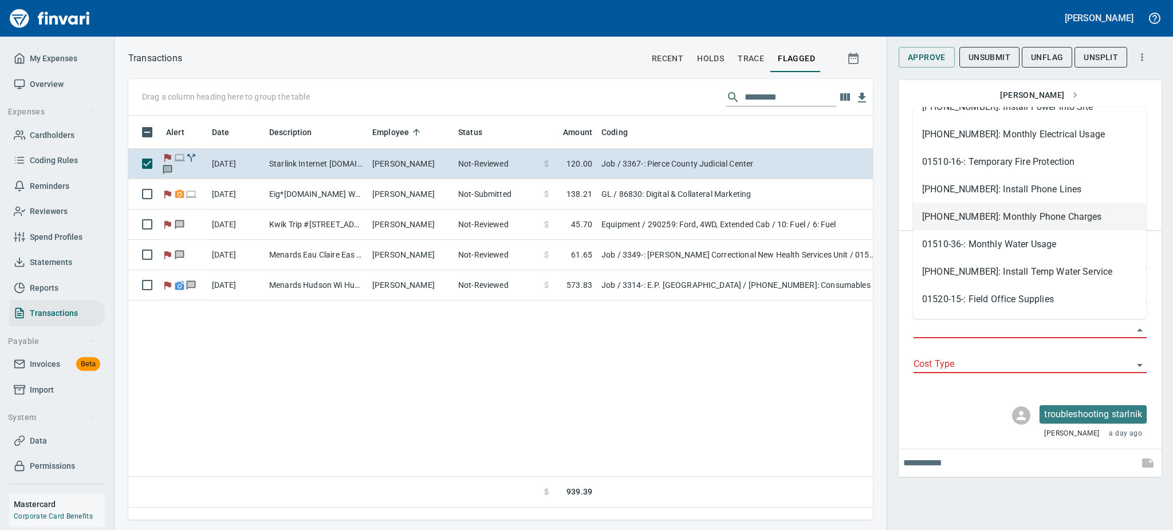
click at [1019, 221] on li "01510-33-02: Monthly Phone Charges" at bounding box center [1029, 216] width 233 height 27
type input "**********"
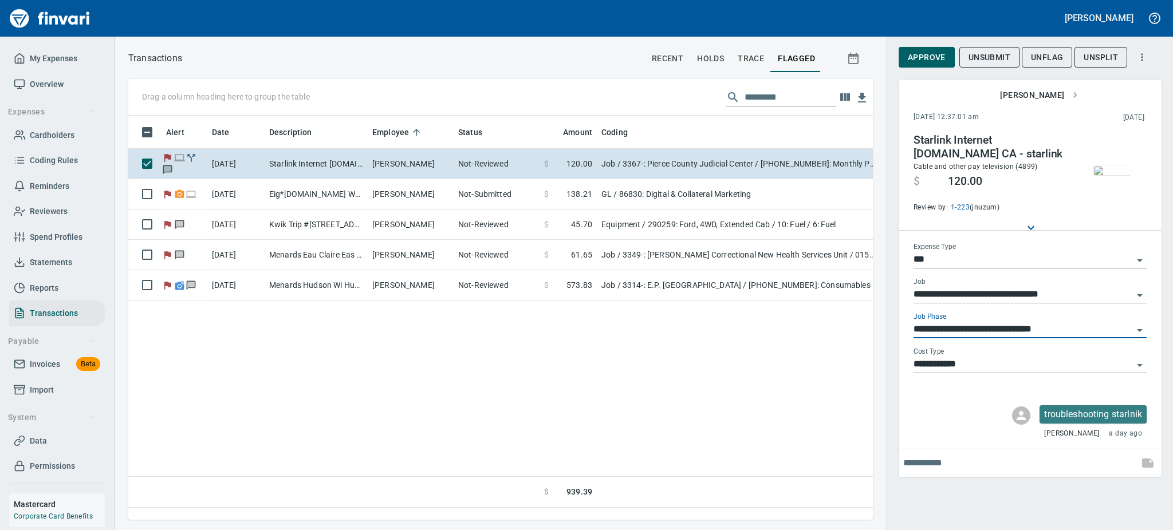
scroll to position [379, 732]
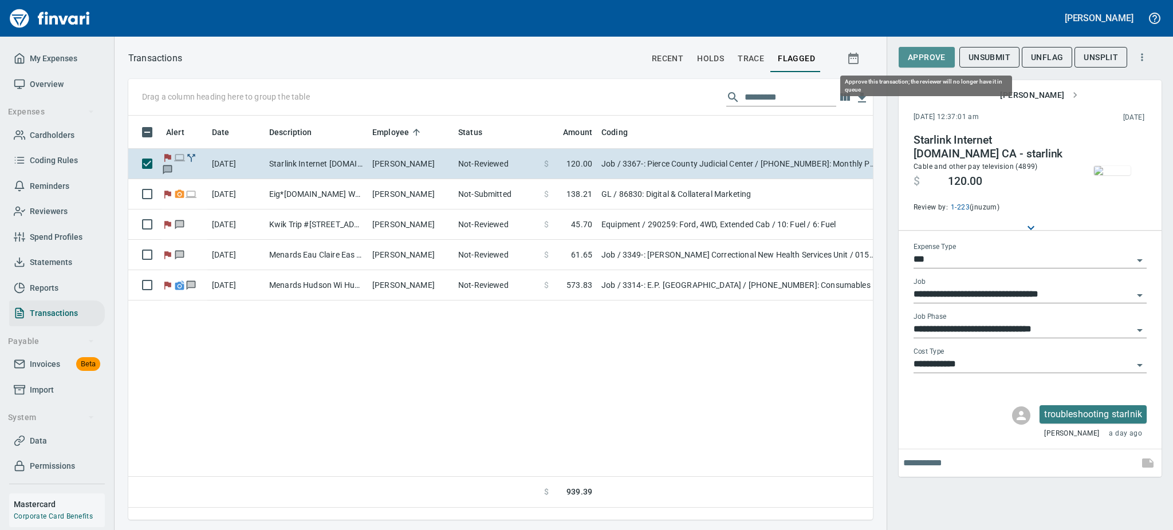
click at [923, 53] on span "Approve" at bounding box center [927, 57] width 38 height 14
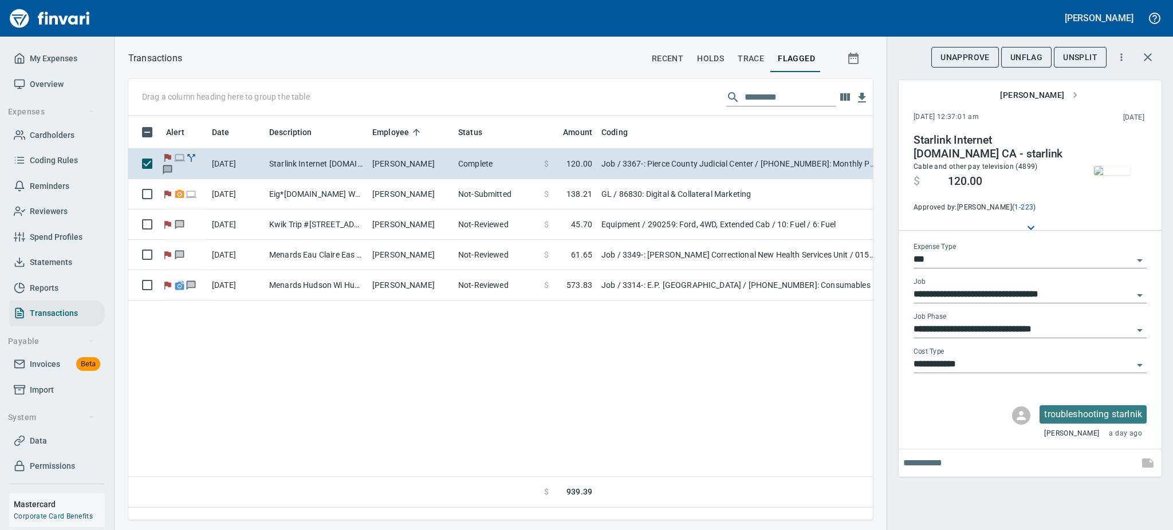
click at [1031, 53] on span "UnFlag" at bounding box center [1027, 57] width 32 height 14
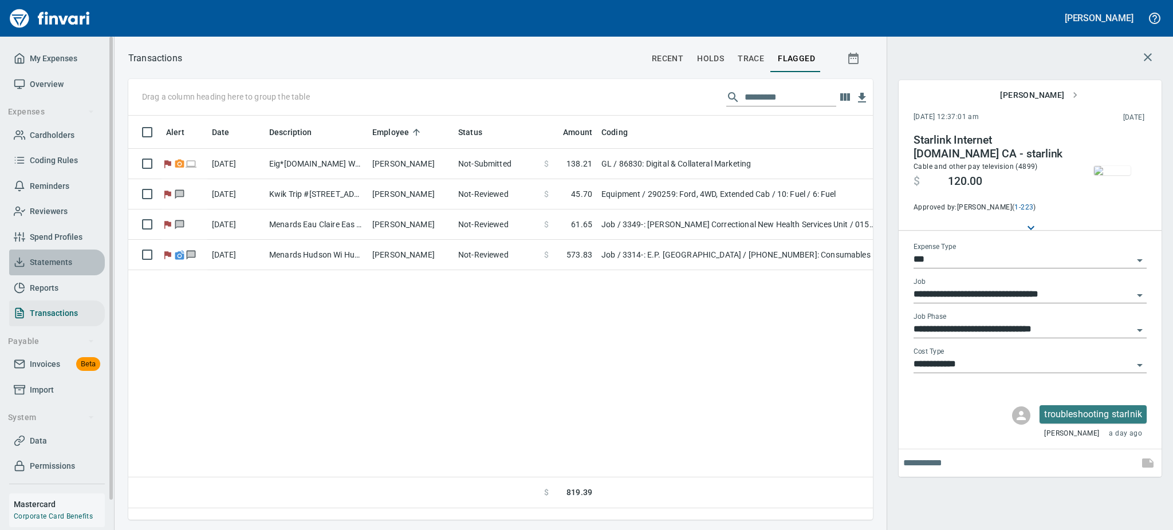
click at [42, 261] on span "Statements" at bounding box center [51, 263] width 42 height 14
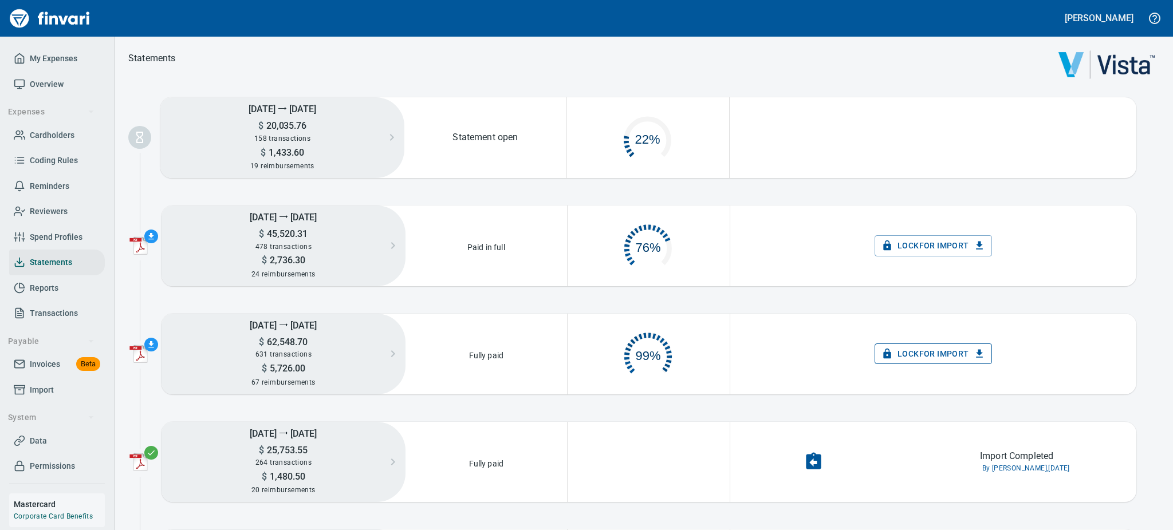
scroll to position [53, 147]
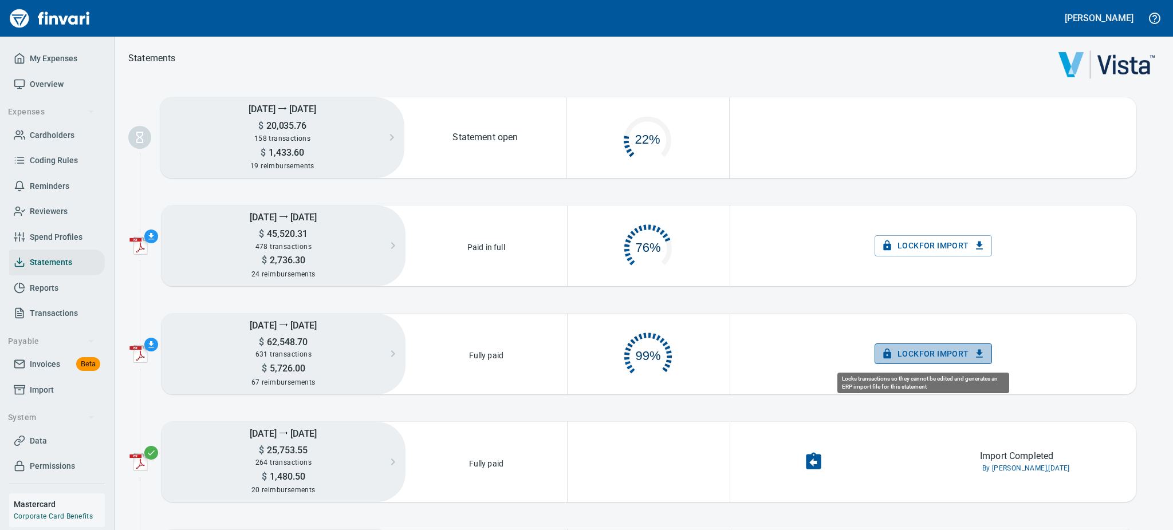
click at [945, 356] on span "Lock for Import" at bounding box center [933, 354] width 99 height 14
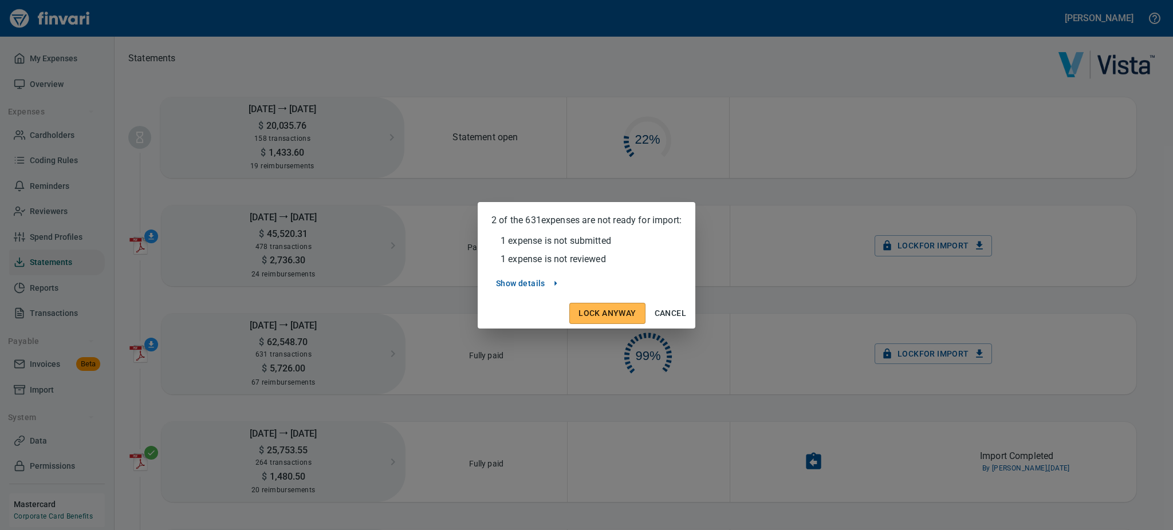
click at [522, 281] on span "Show details" at bounding box center [527, 284] width 63 height 14
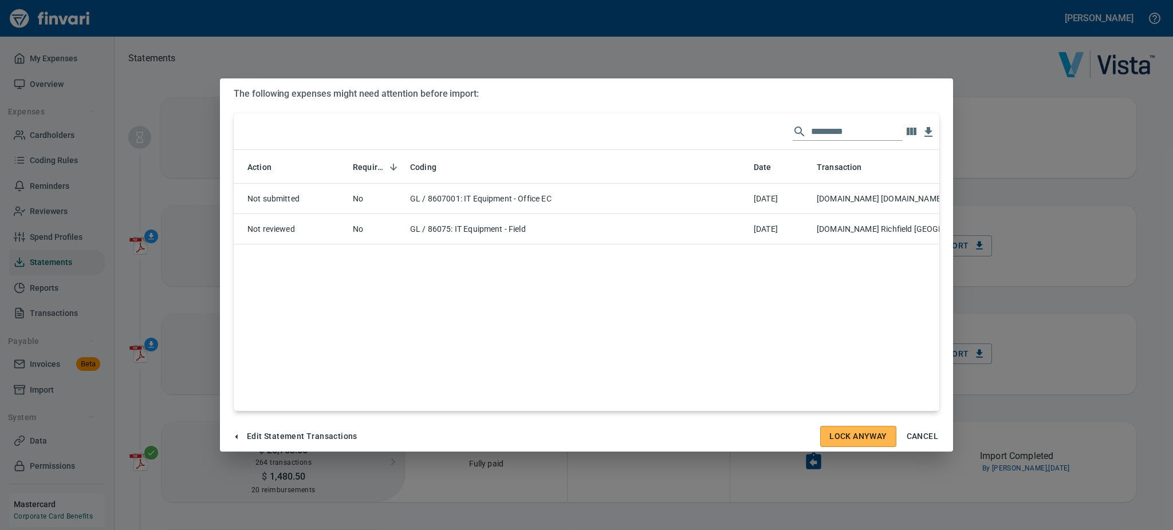
scroll to position [236, 680]
click at [305, 435] on span "Edit Statement Transactions" at bounding box center [295, 437] width 124 height 14
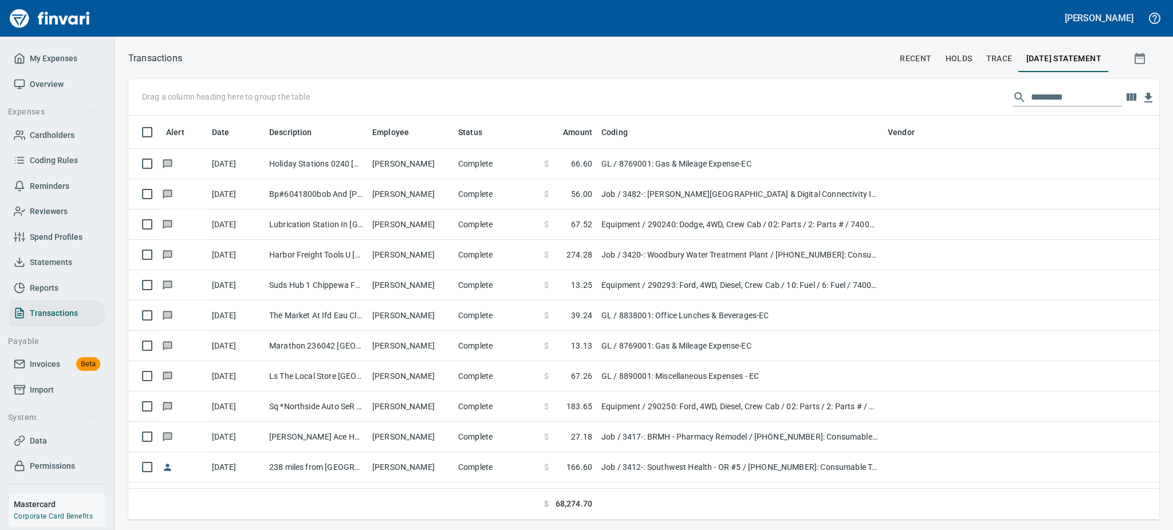
scroll to position [392, 1005]
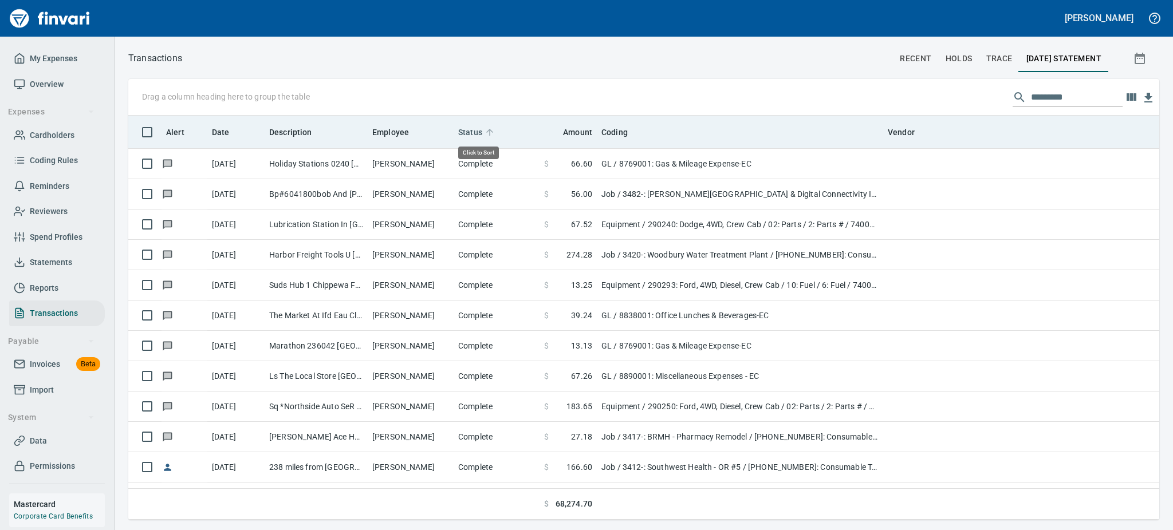
click at [477, 135] on span "Status" at bounding box center [470, 132] width 24 height 14
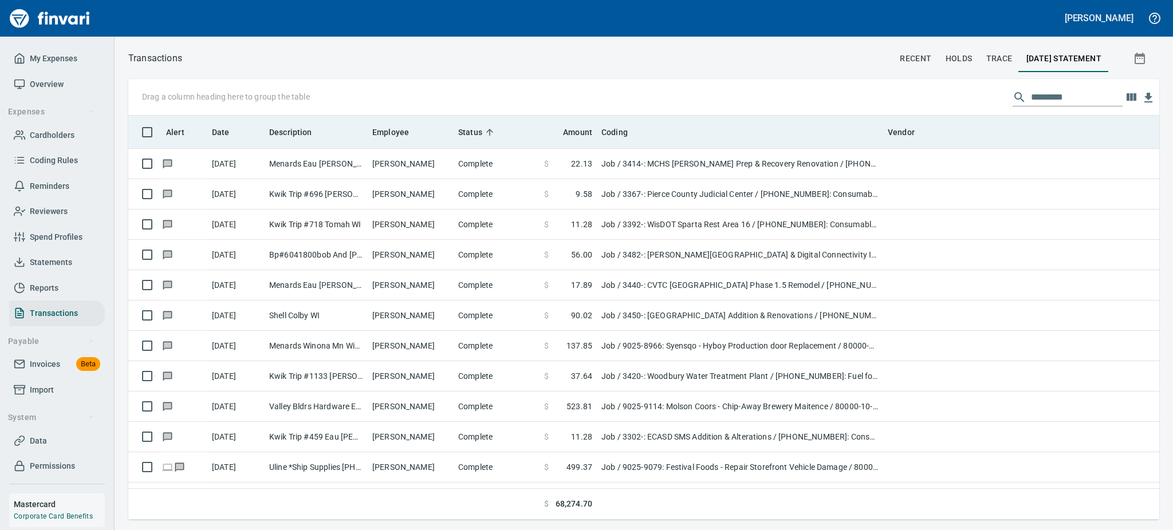
click at [486, 128] on icon at bounding box center [490, 132] width 10 height 10
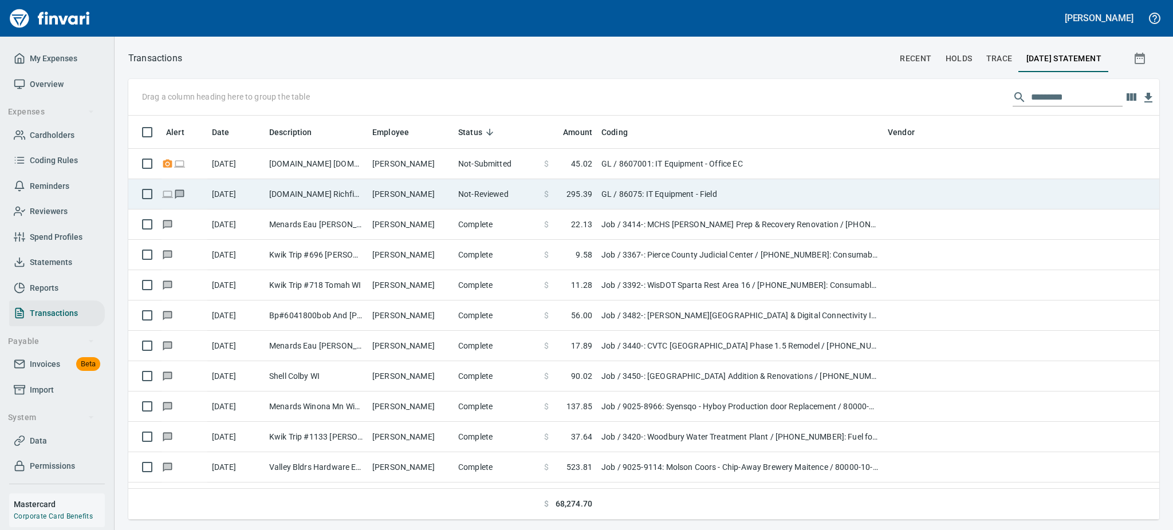
click at [318, 195] on td "Bestbuy.com Richfield MN" at bounding box center [316, 194] width 103 height 30
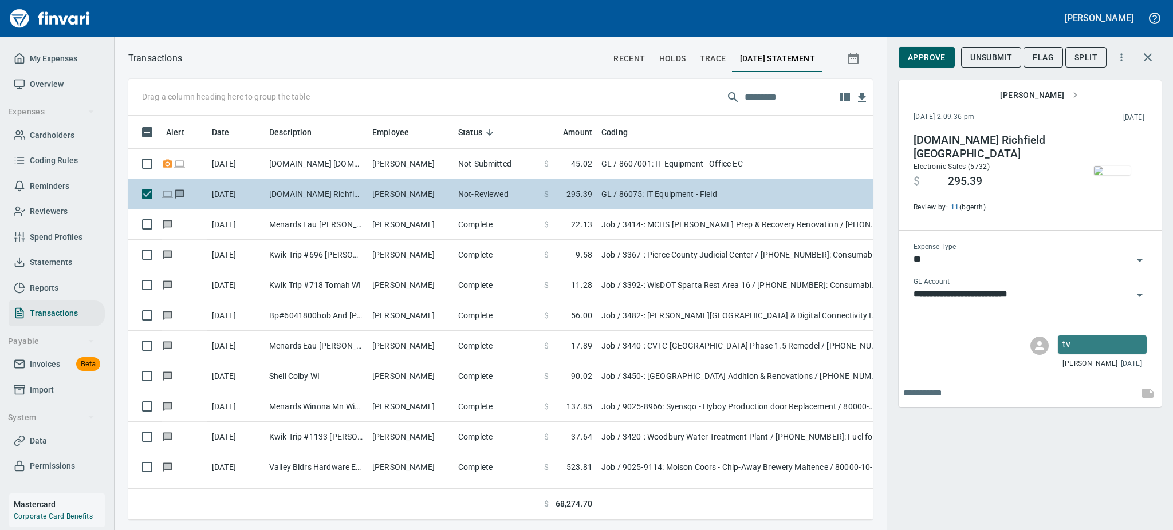
scroll to position [379, 719]
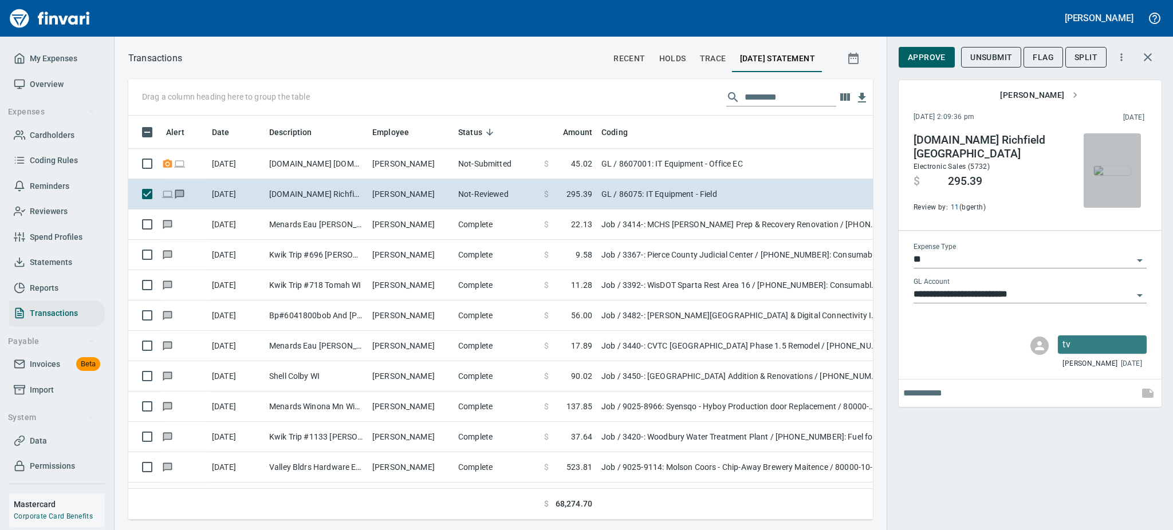
click at [1113, 172] on img "button" at bounding box center [1112, 170] width 37 height 9
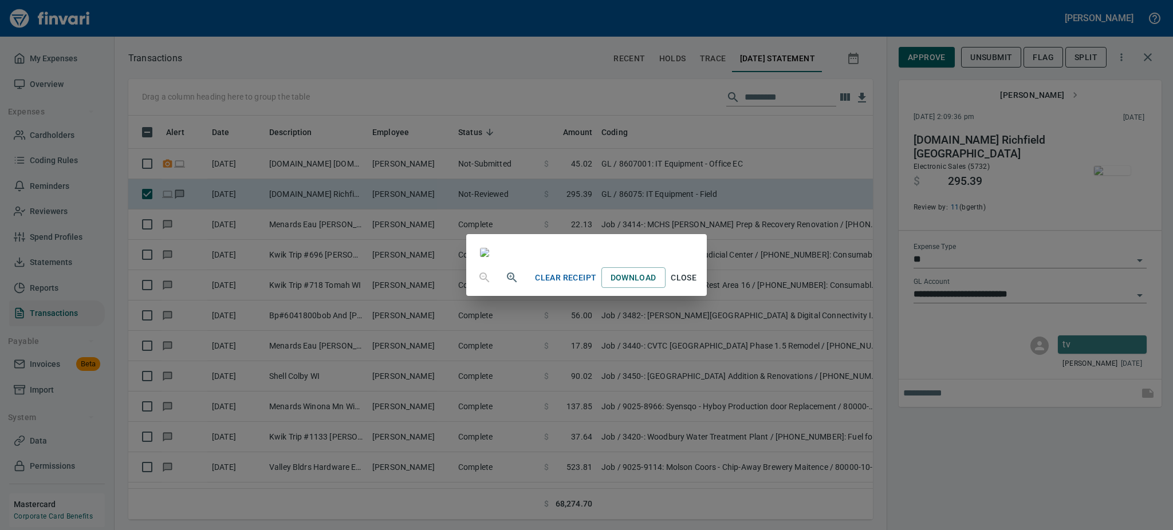
scroll to position [1680, 0]
click at [698, 285] on span "Close" at bounding box center [683, 278] width 27 height 14
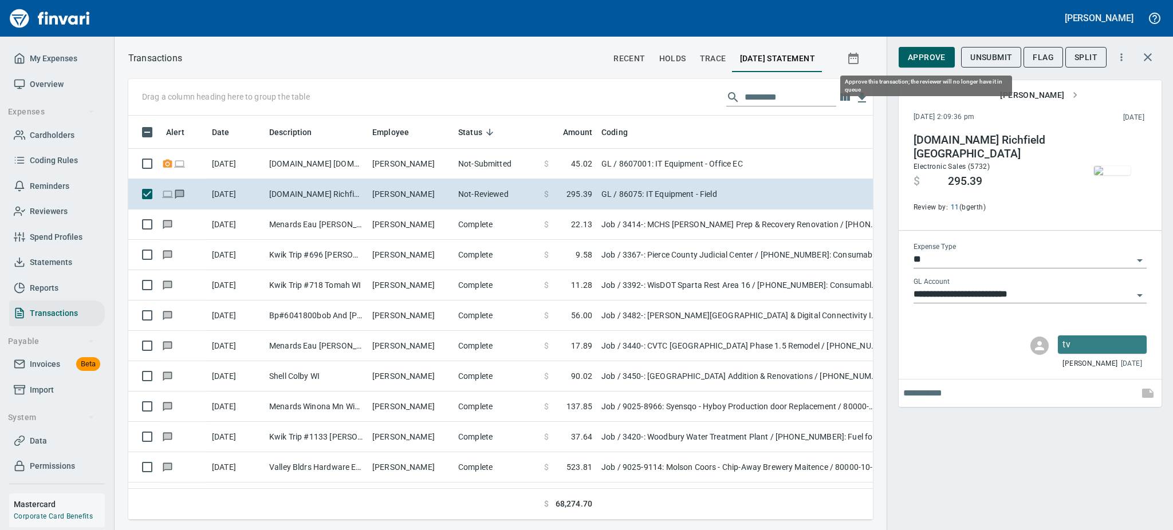
click at [928, 58] on span "Approve" at bounding box center [927, 57] width 38 height 14
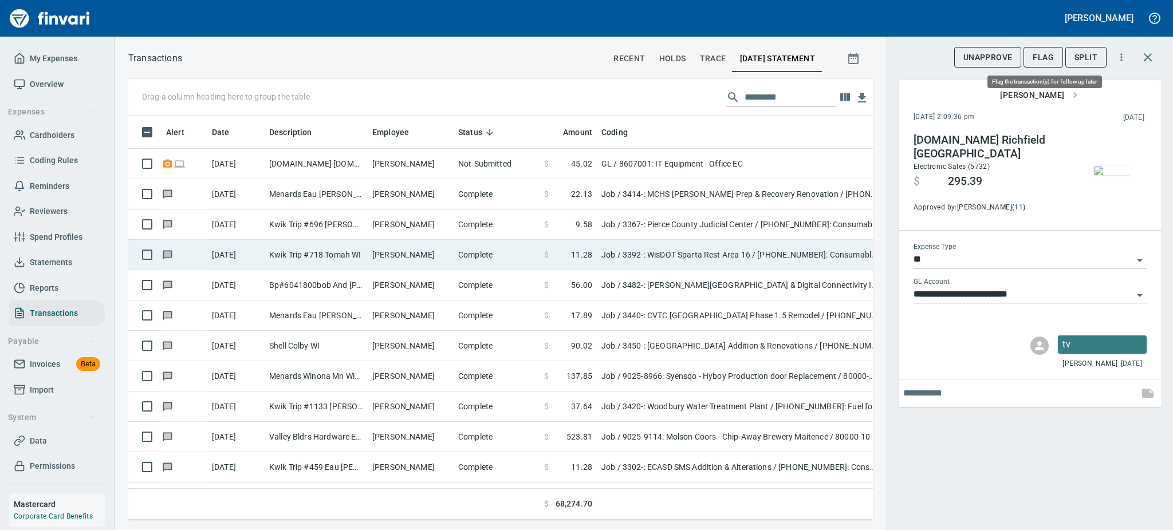
scroll to position [379, 719]
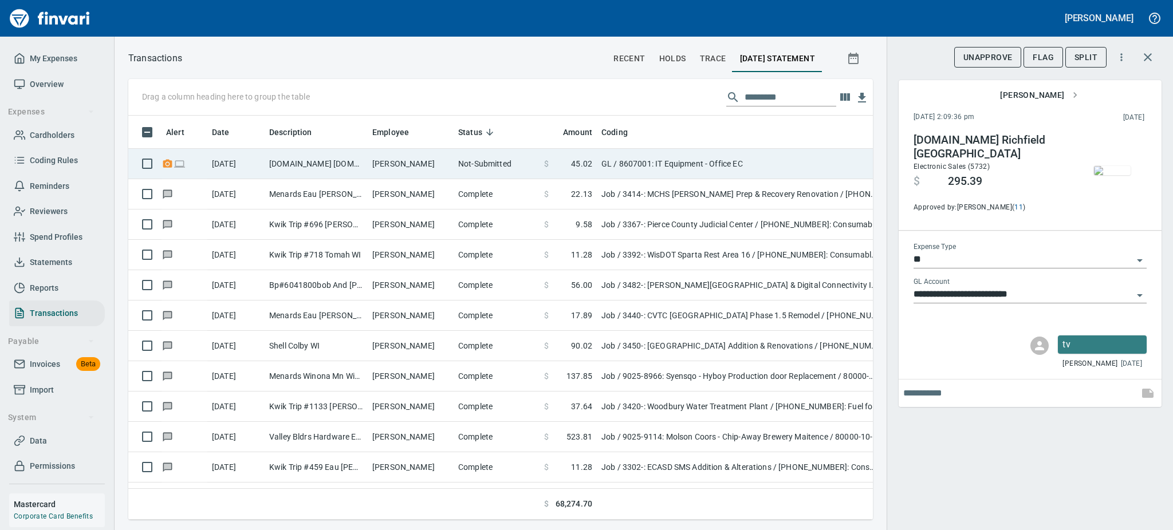
click at [299, 161] on td "Amazon.com Amzn.com/bill WA" at bounding box center [316, 164] width 103 height 30
type input "**********"
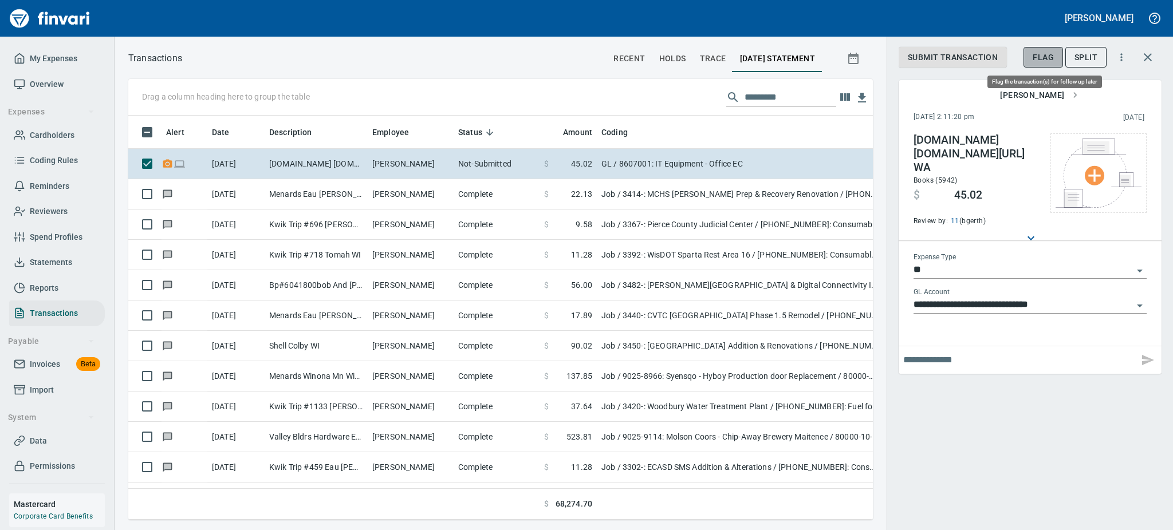
click at [1037, 53] on span "Flag" at bounding box center [1043, 57] width 21 height 14
